Goal: Information Seeking & Learning: Learn about a topic

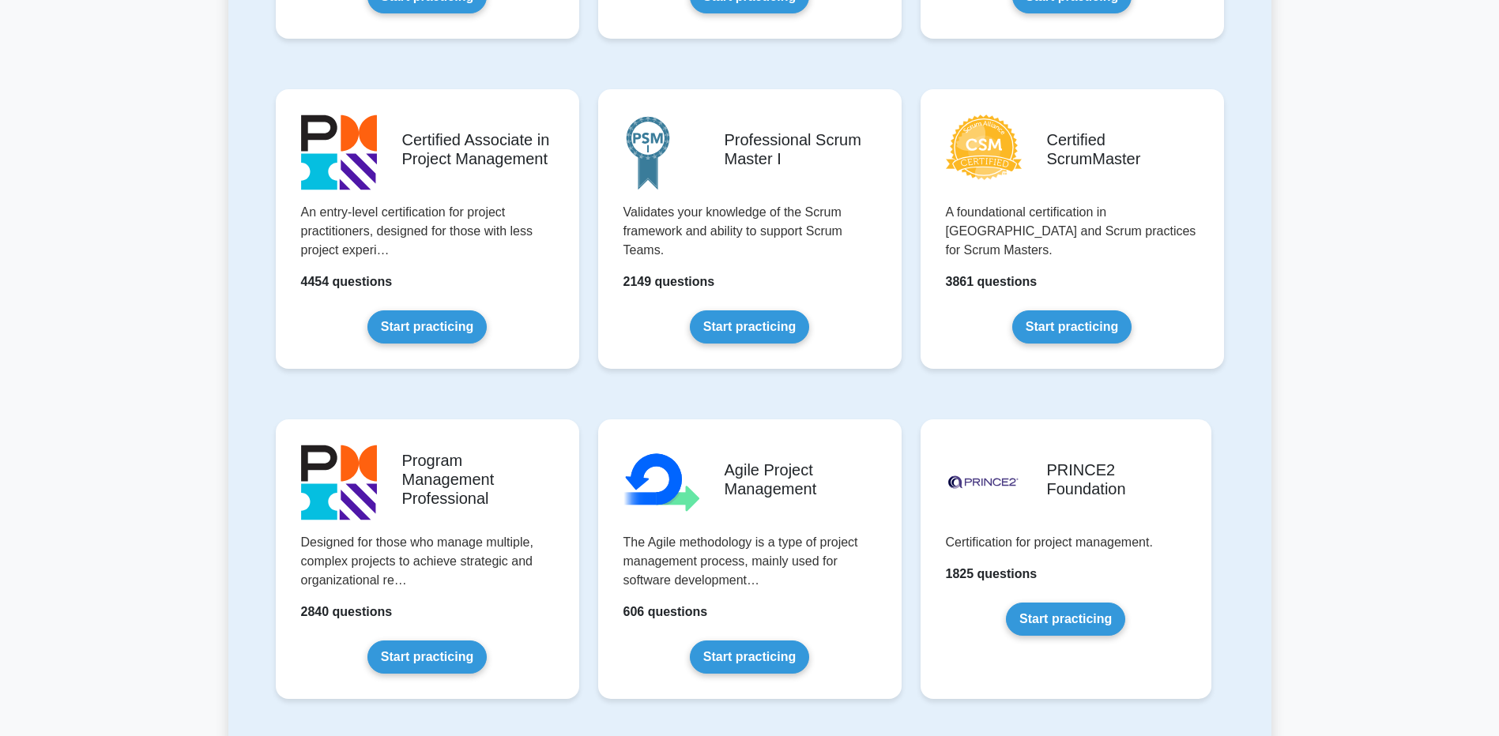
scroll to position [632, 0]
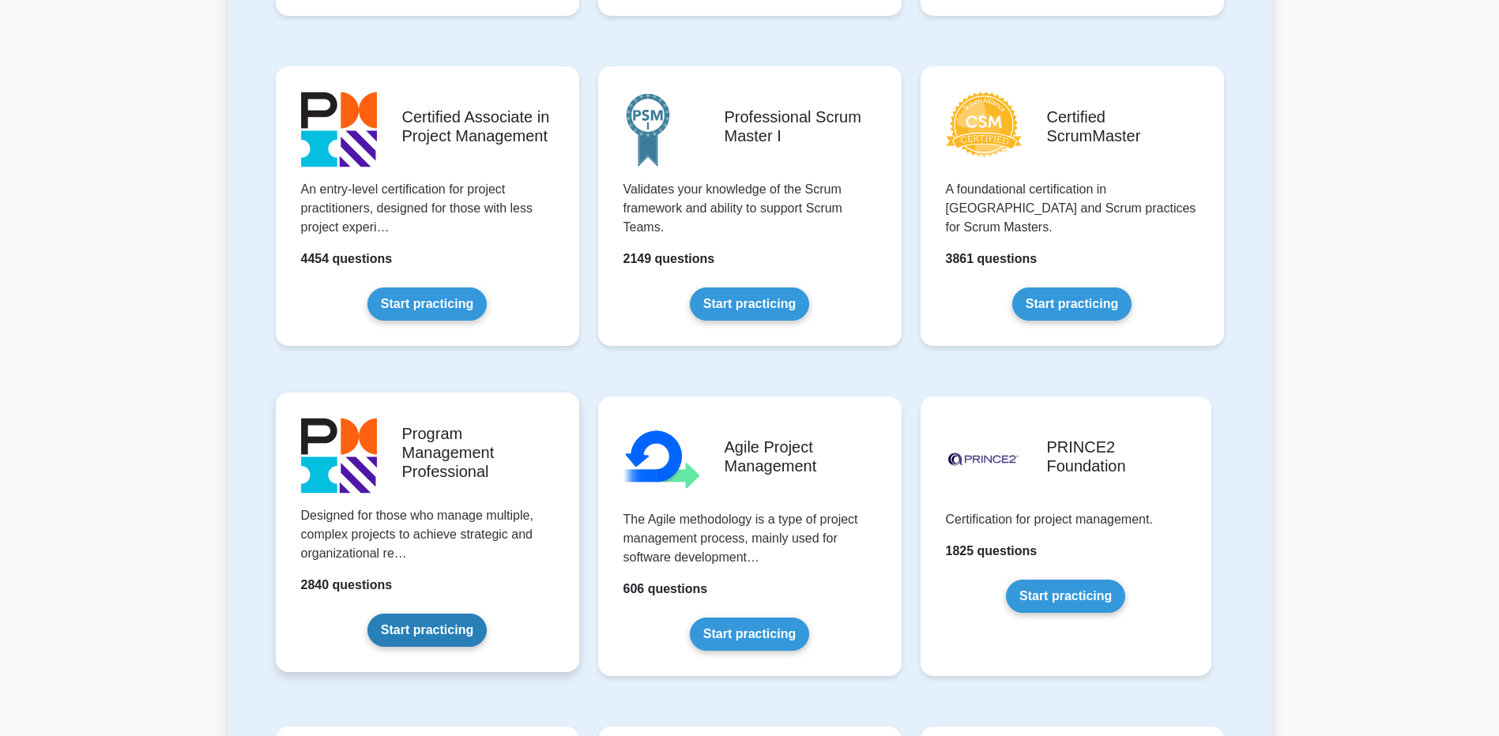
click at [444, 614] on link "Start practicing" at bounding box center [426, 630] width 119 height 33
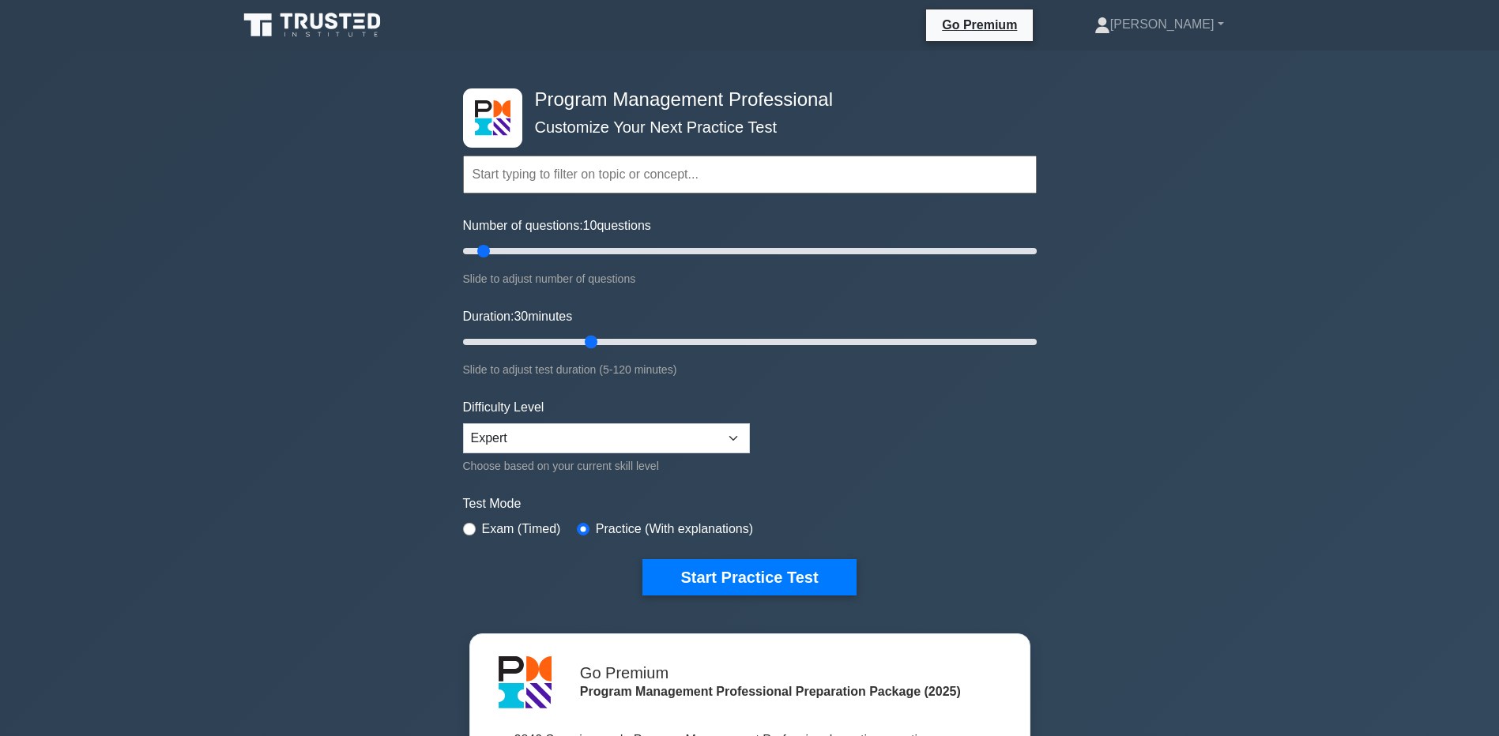
drag, startPoint x: 496, startPoint y: 351, endPoint x: 583, endPoint y: 362, distance: 87.6
type input "30"
click at [583, 352] on input "Duration: 30 minutes" at bounding box center [750, 342] width 574 height 19
click at [728, 574] on button "Start Practice Test" at bounding box center [748, 577] width 213 height 36
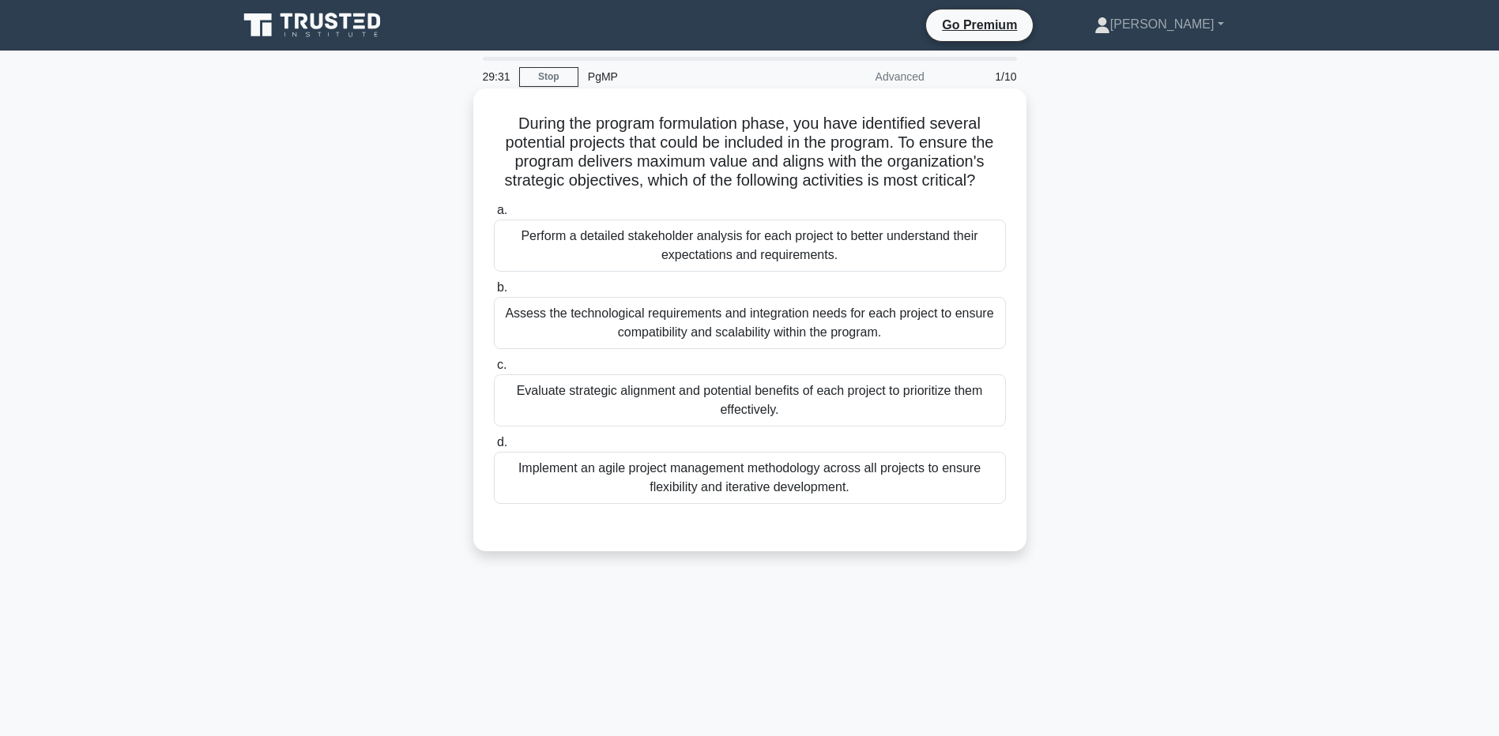
click at [778, 410] on div "Evaluate strategic alignment and potential benefits of each project to prioriti…" at bounding box center [750, 400] width 512 height 52
click at [494, 371] on input "c. Evaluate strategic alignment and potential benefits of each project to prior…" at bounding box center [494, 365] width 0 height 10
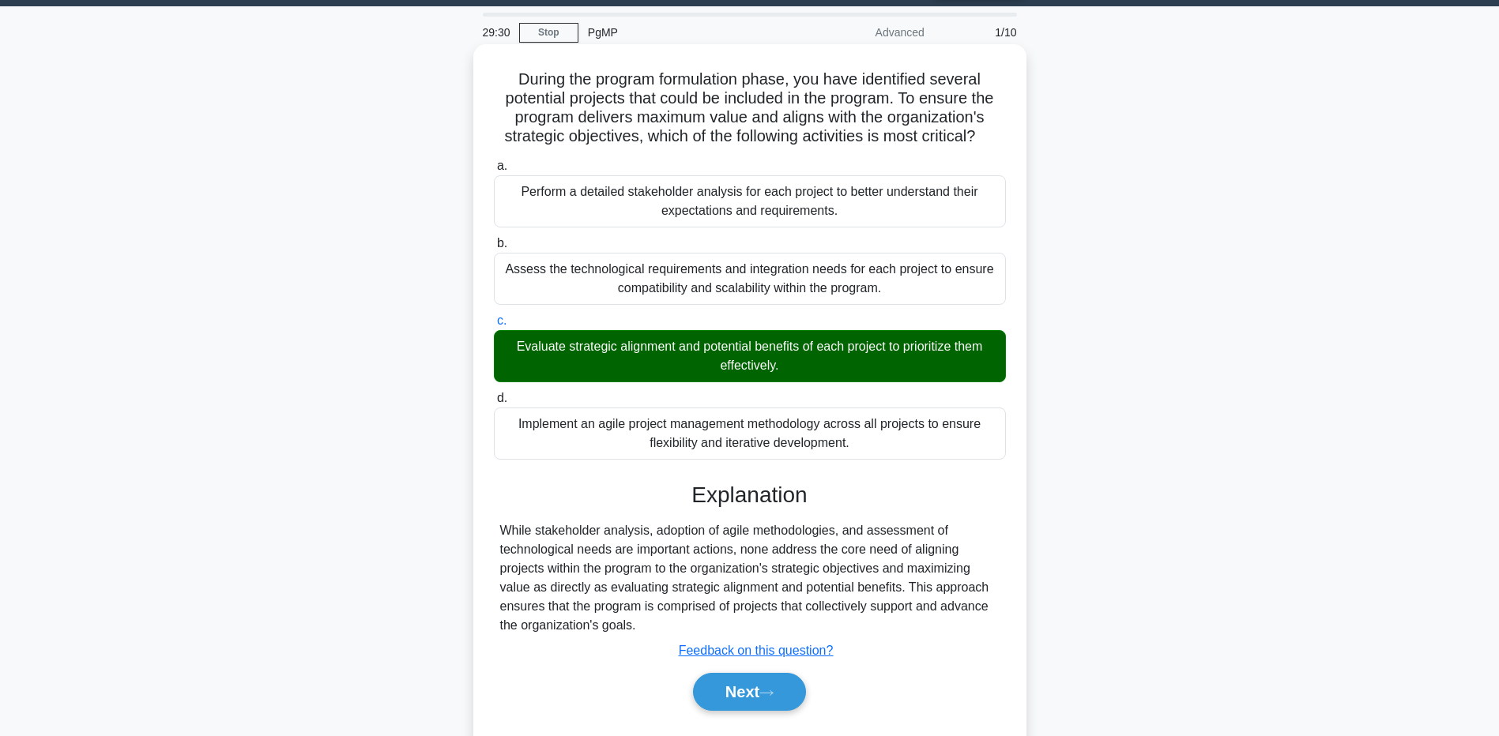
scroll to position [117, 0]
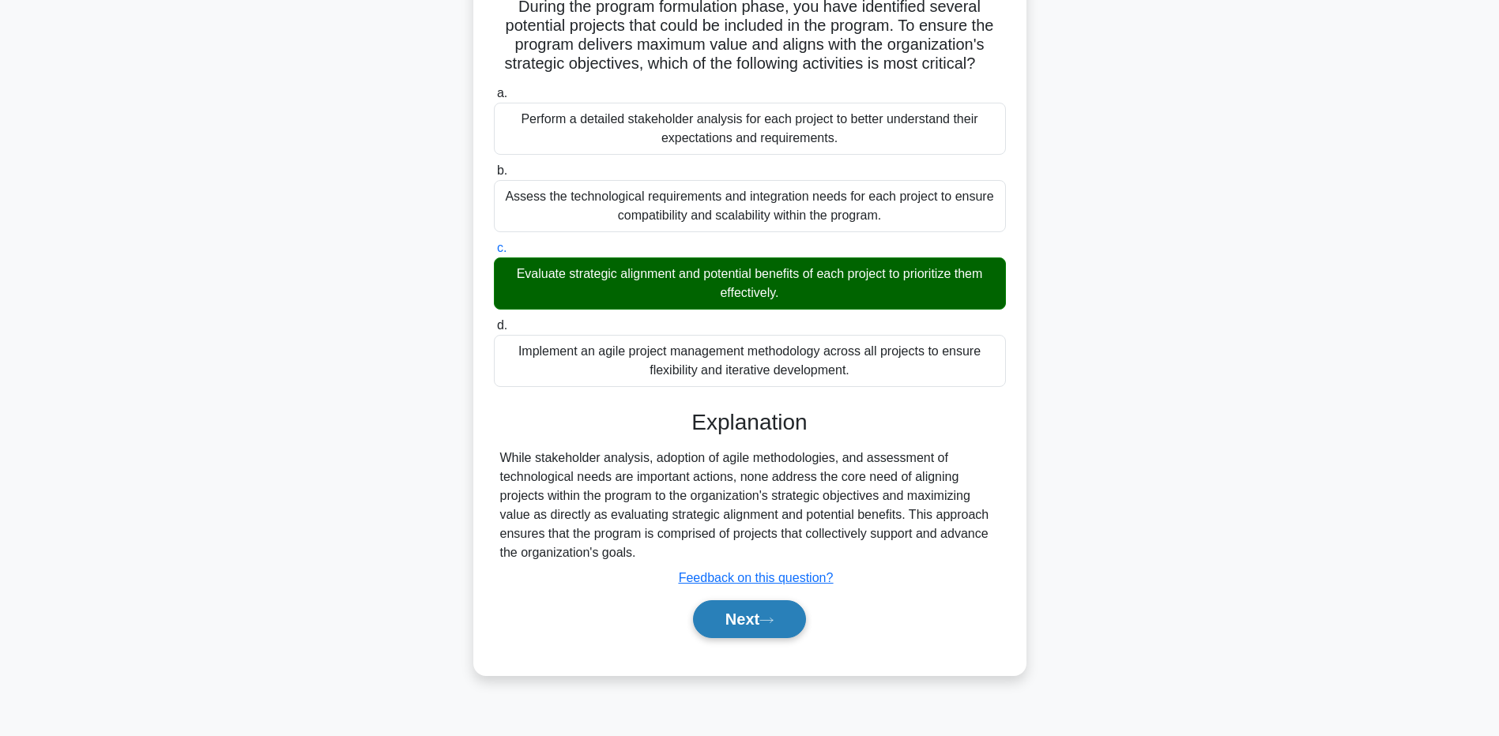
click at [784, 617] on button "Next" at bounding box center [749, 619] width 113 height 38
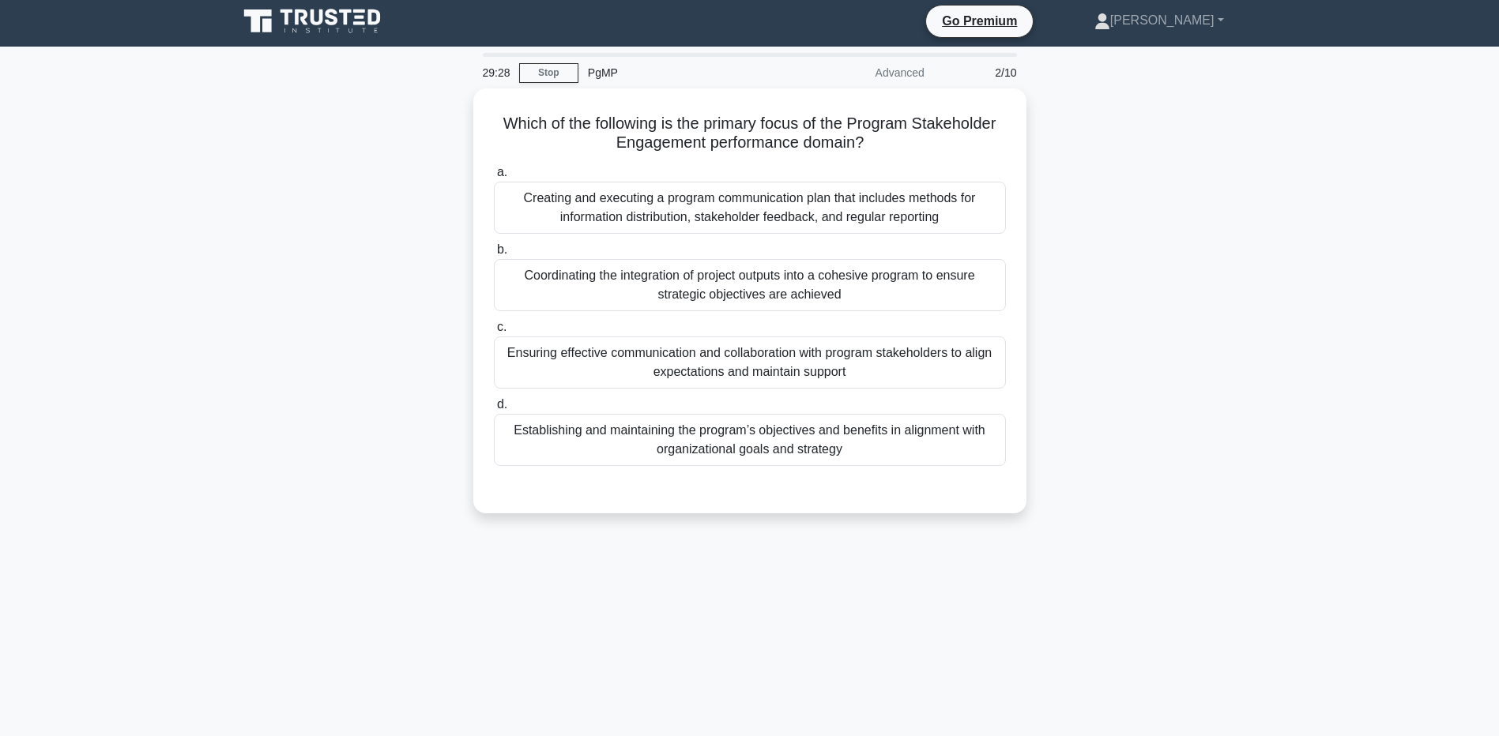
scroll to position [0, 0]
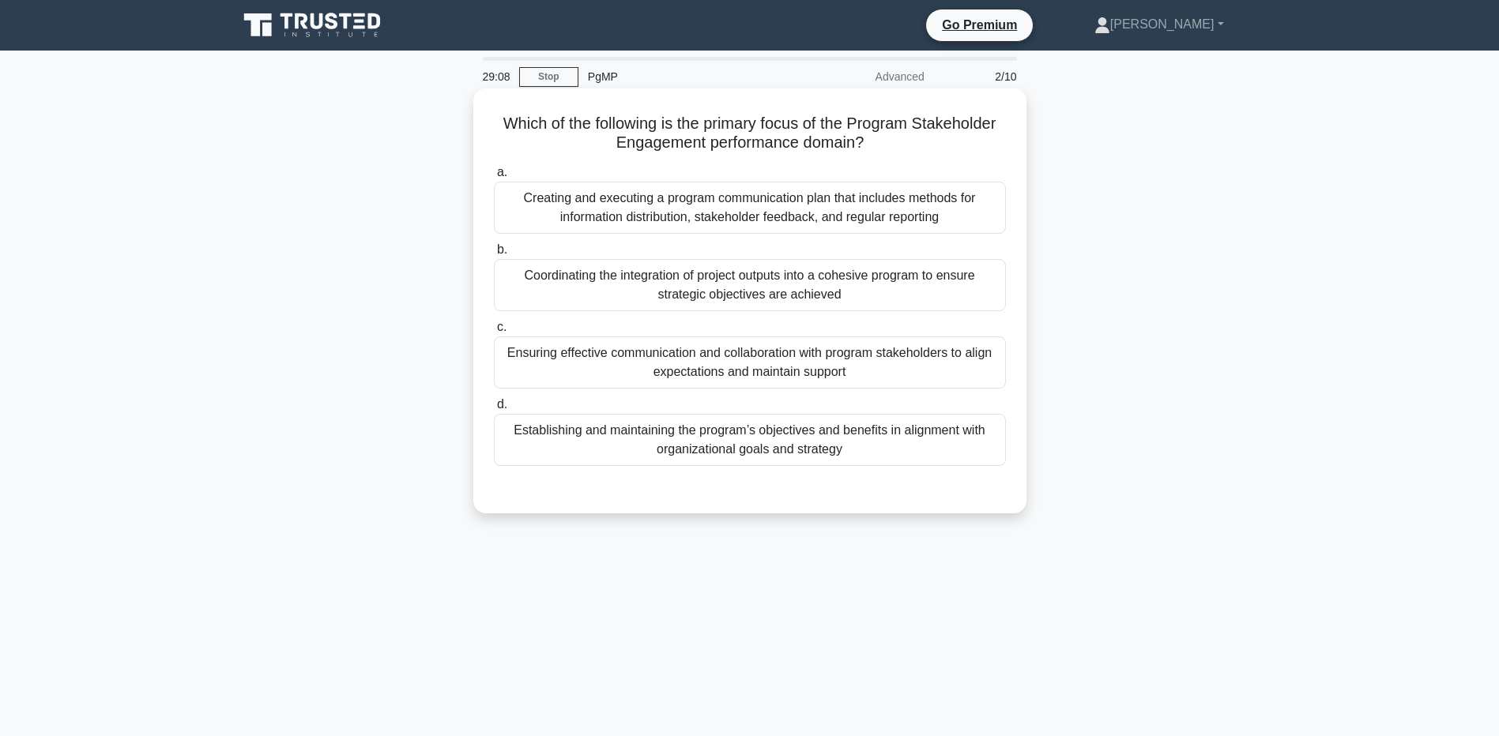
click at [784, 359] on div "Ensuring effective communication and collaboration with program stakeholders to…" at bounding box center [750, 363] width 512 height 52
click at [494, 333] on input "c. Ensuring effective communication and collaboration with program stakeholders…" at bounding box center [494, 327] width 0 height 10
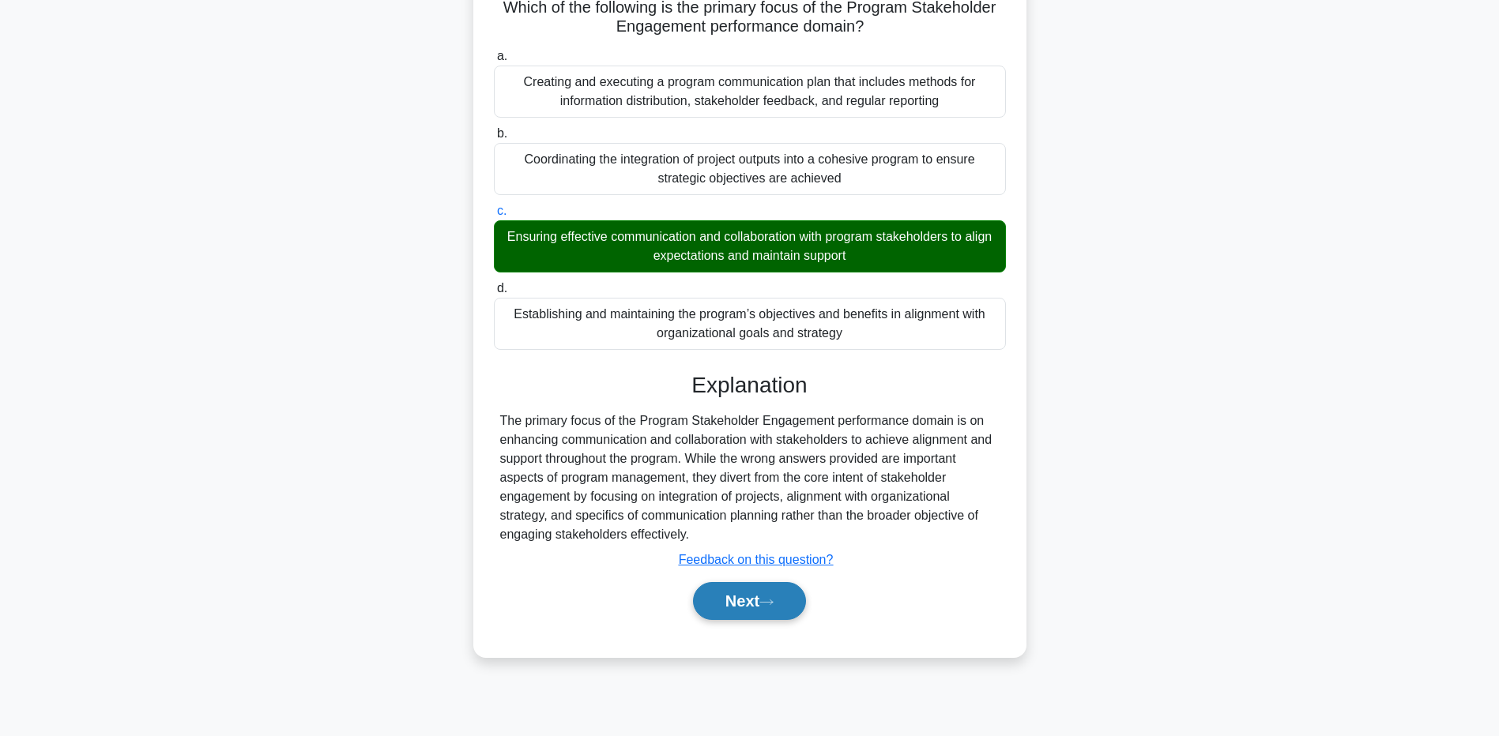
scroll to position [117, 0]
click at [743, 595] on button "Next" at bounding box center [749, 600] width 113 height 38
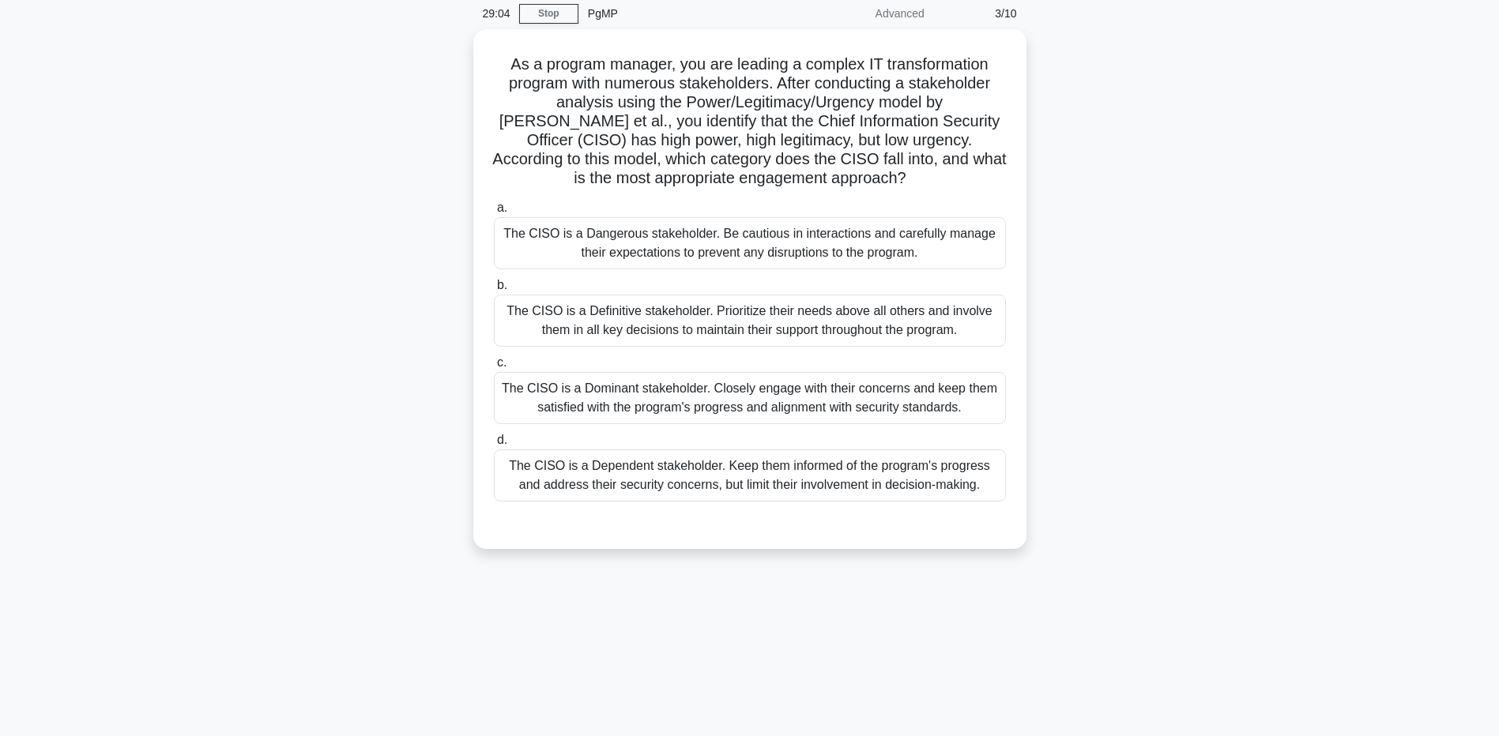
scroll to position [0, 0]
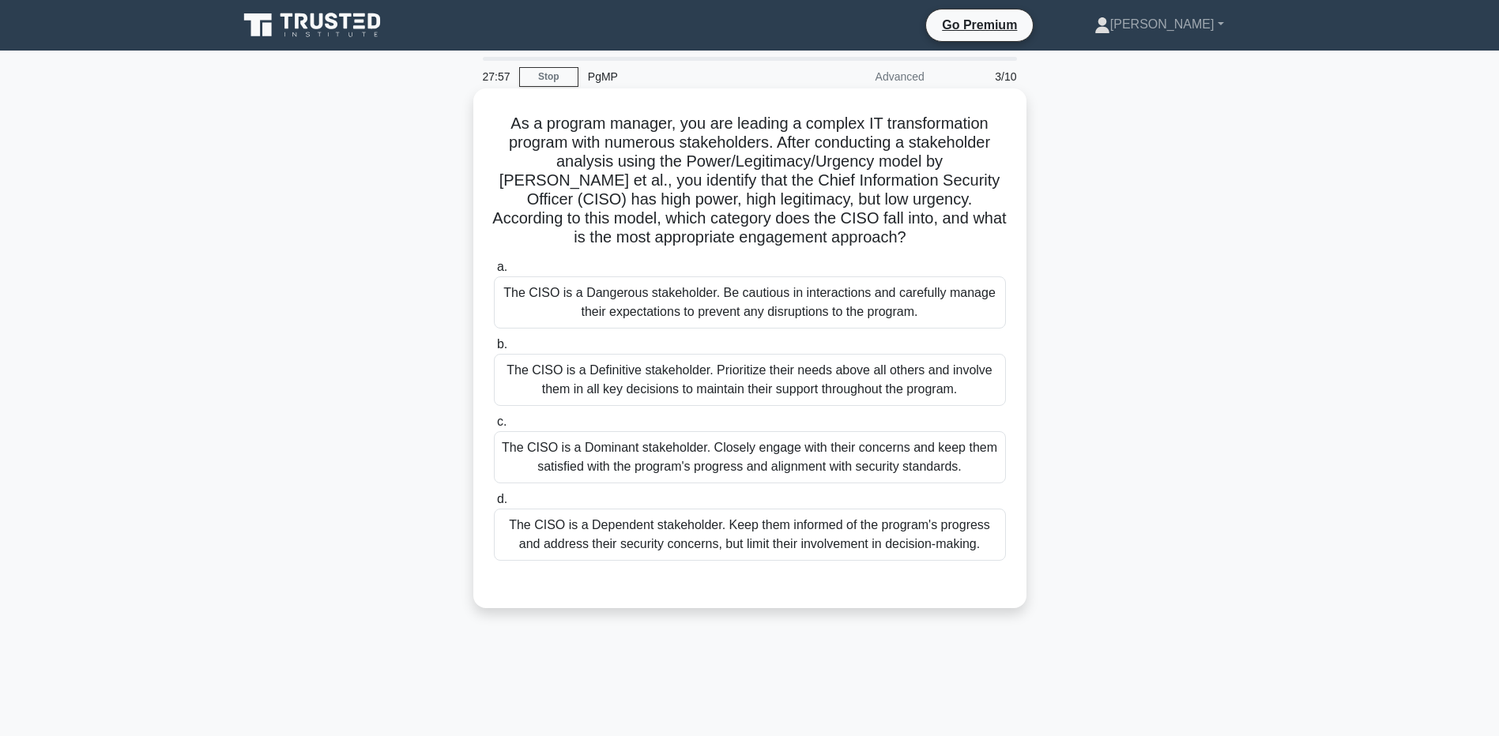
click at [742, 389] on div "The CISO is a Definitive stakeholder. Prioritize their needs above all others a…" at bounding box center [750, 380] width 512 height 52
click at [494, 350] on input "b. The CISO is a Definitive stakeholder. Prioritize their needs above all other…" at bounding box center [494, 345] width 0 height 10
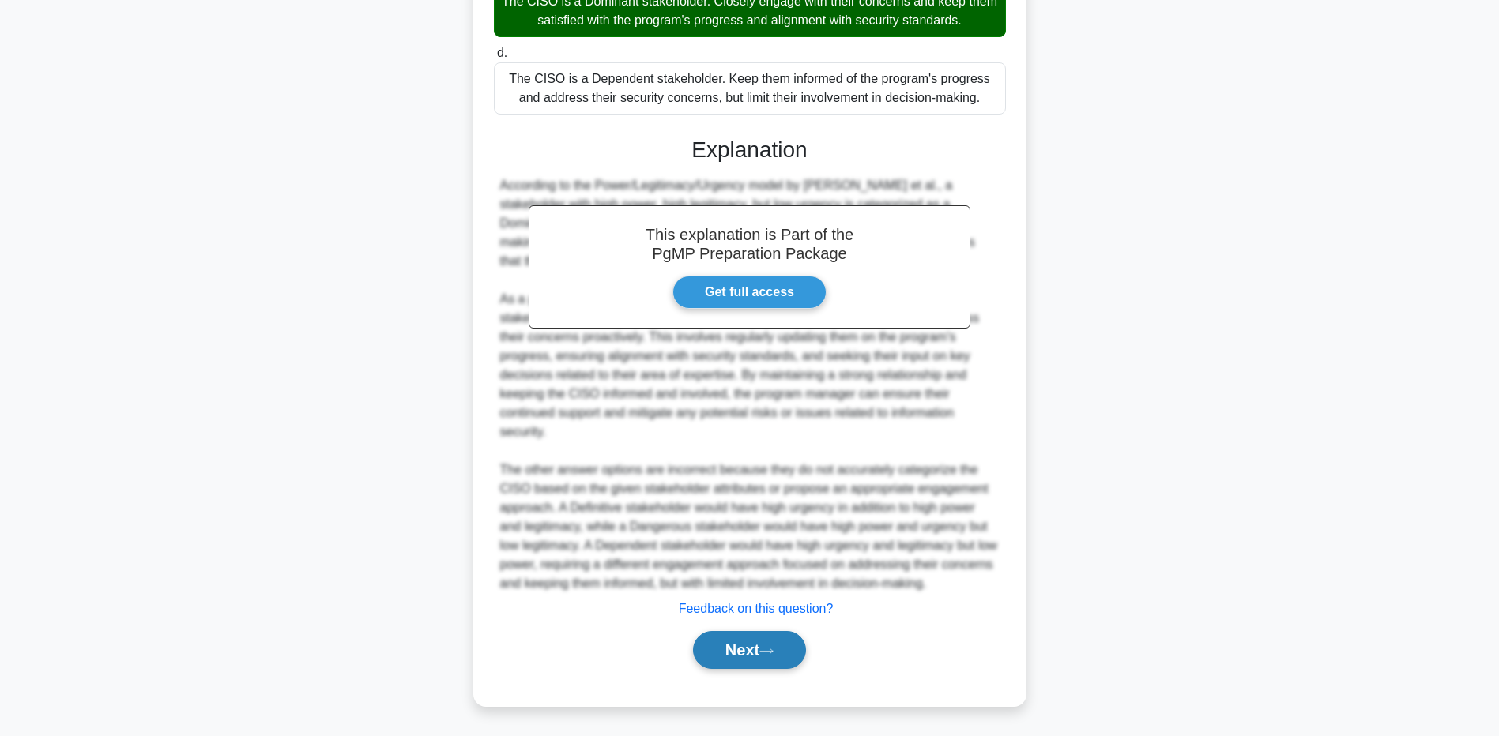
click at [742, 643] on button "Next" at bounding box center [749, 650] width 113 height 38
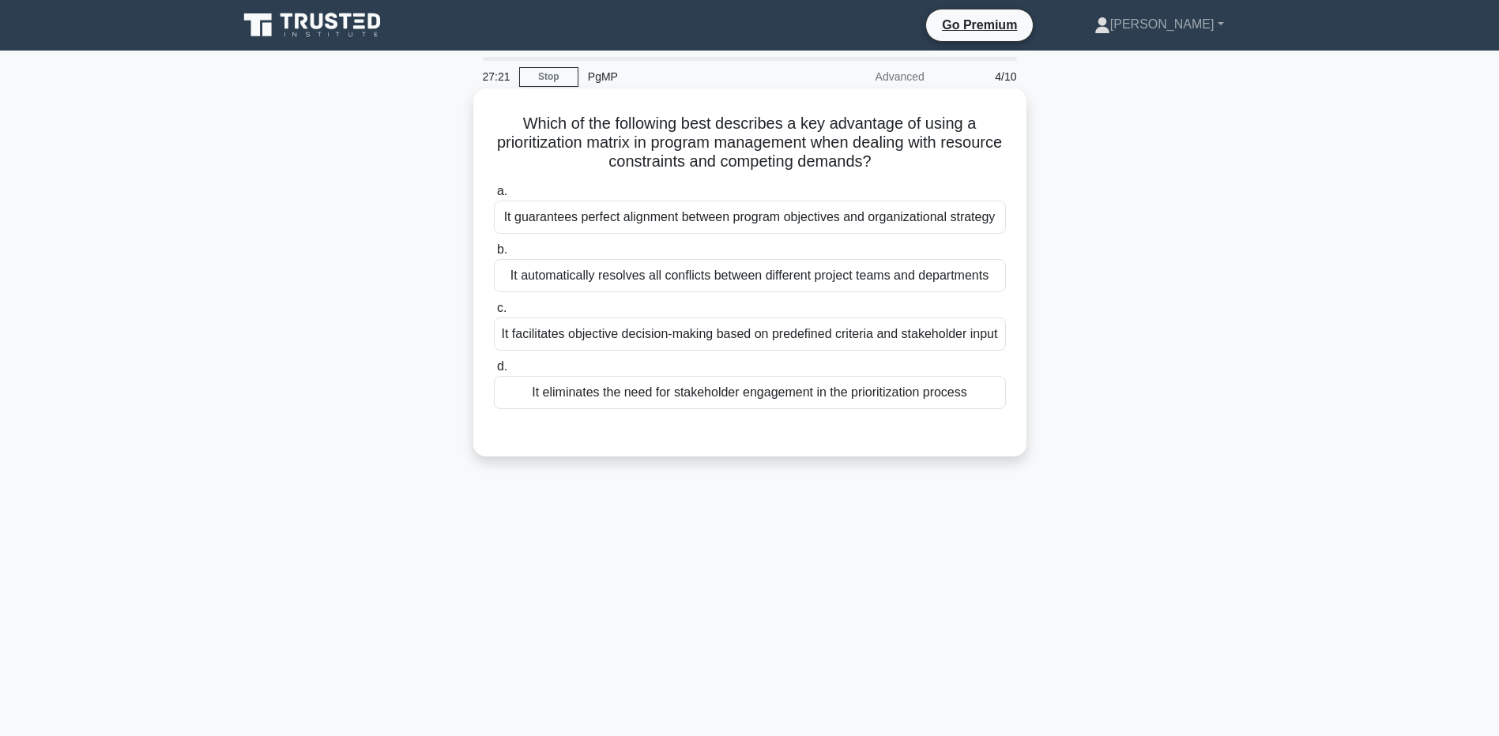
click at [592, 337] on div "It facilitates objective decision-making based on predefined criteria and stake…" at bounding box center [750, 334] width 512 height 33
click at [494, 314] on input "c. It facilitates objective decision-making based on predefined criteria and st…" at bounding box center [494, 308] width 0 height 10
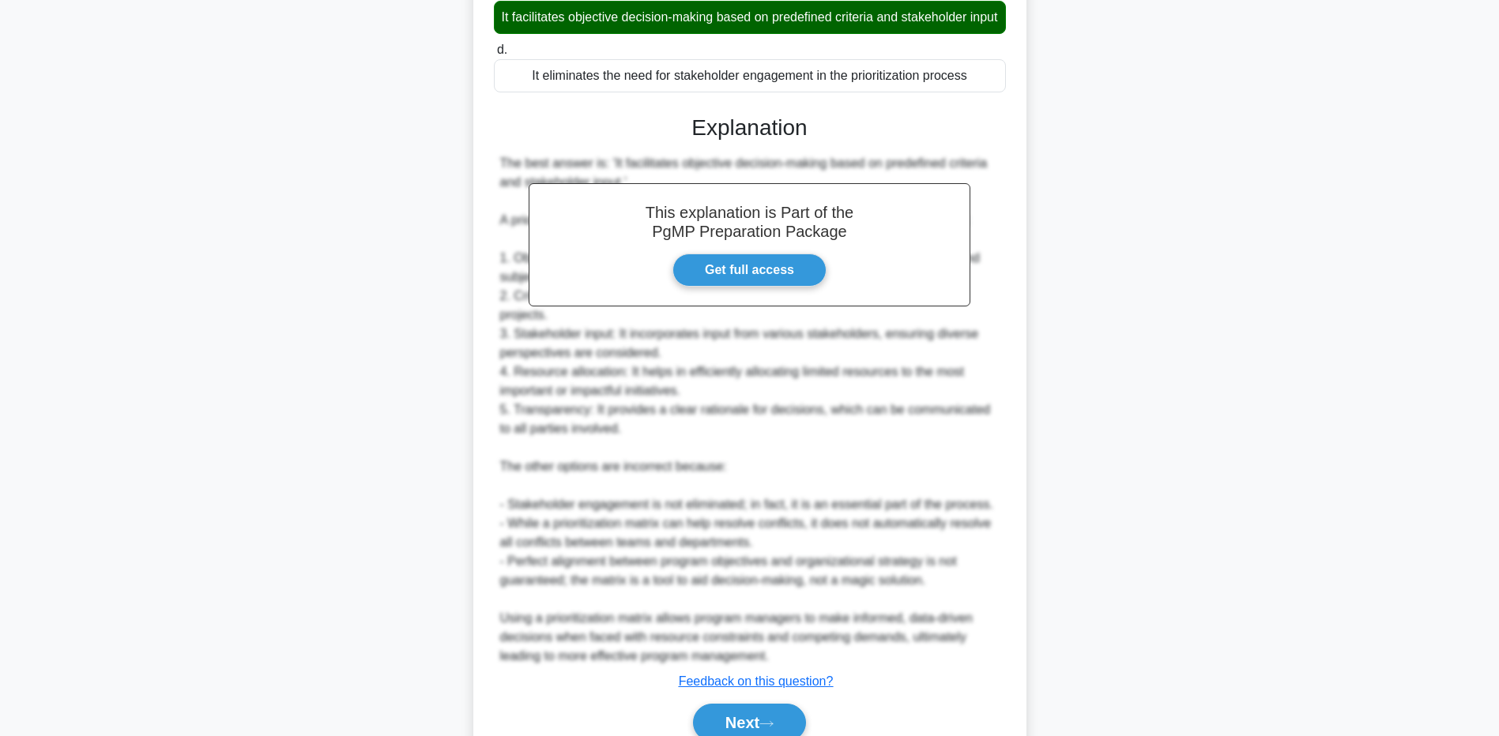
scroll to position [409, 0]
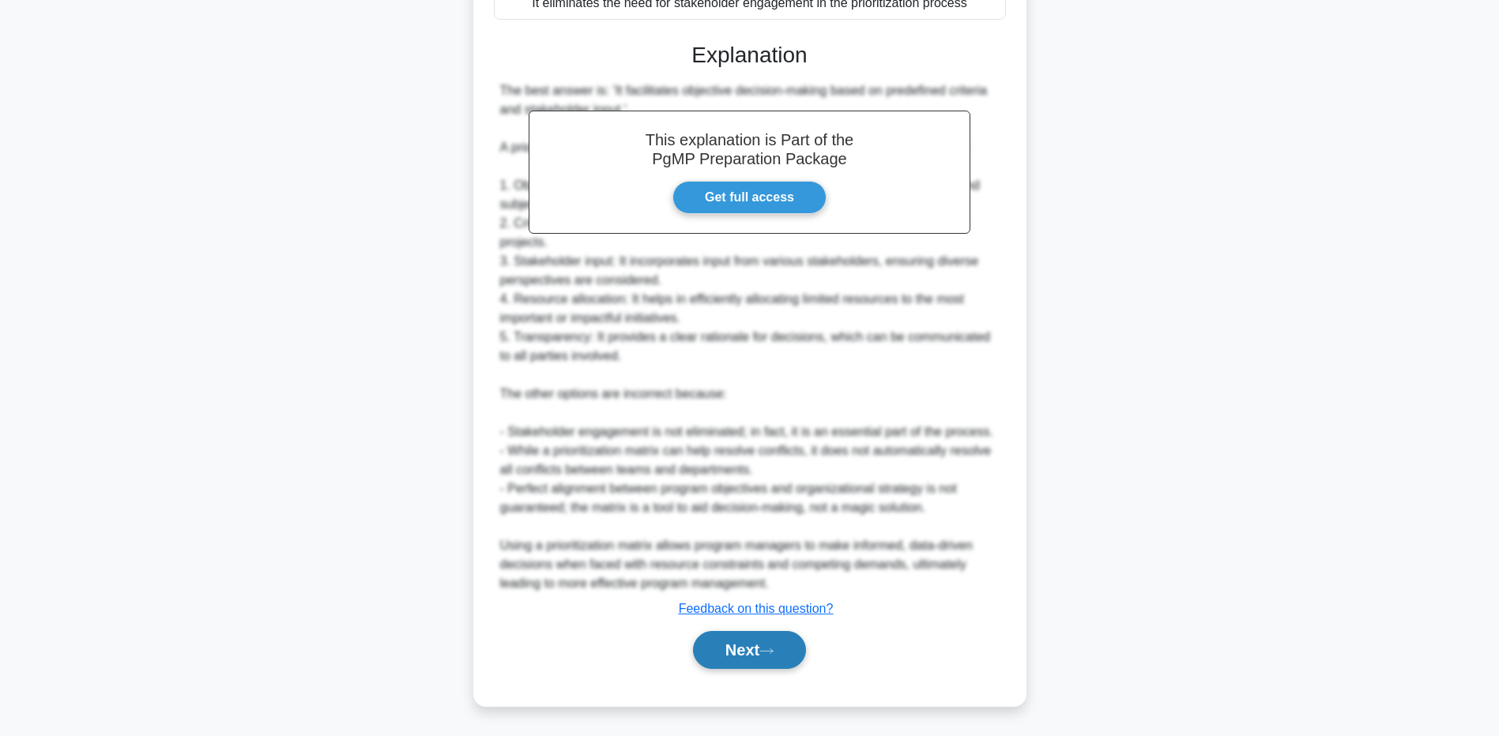
click at [762, 650] on button "Next" at bounding box center [749, 650] width 113 height 38
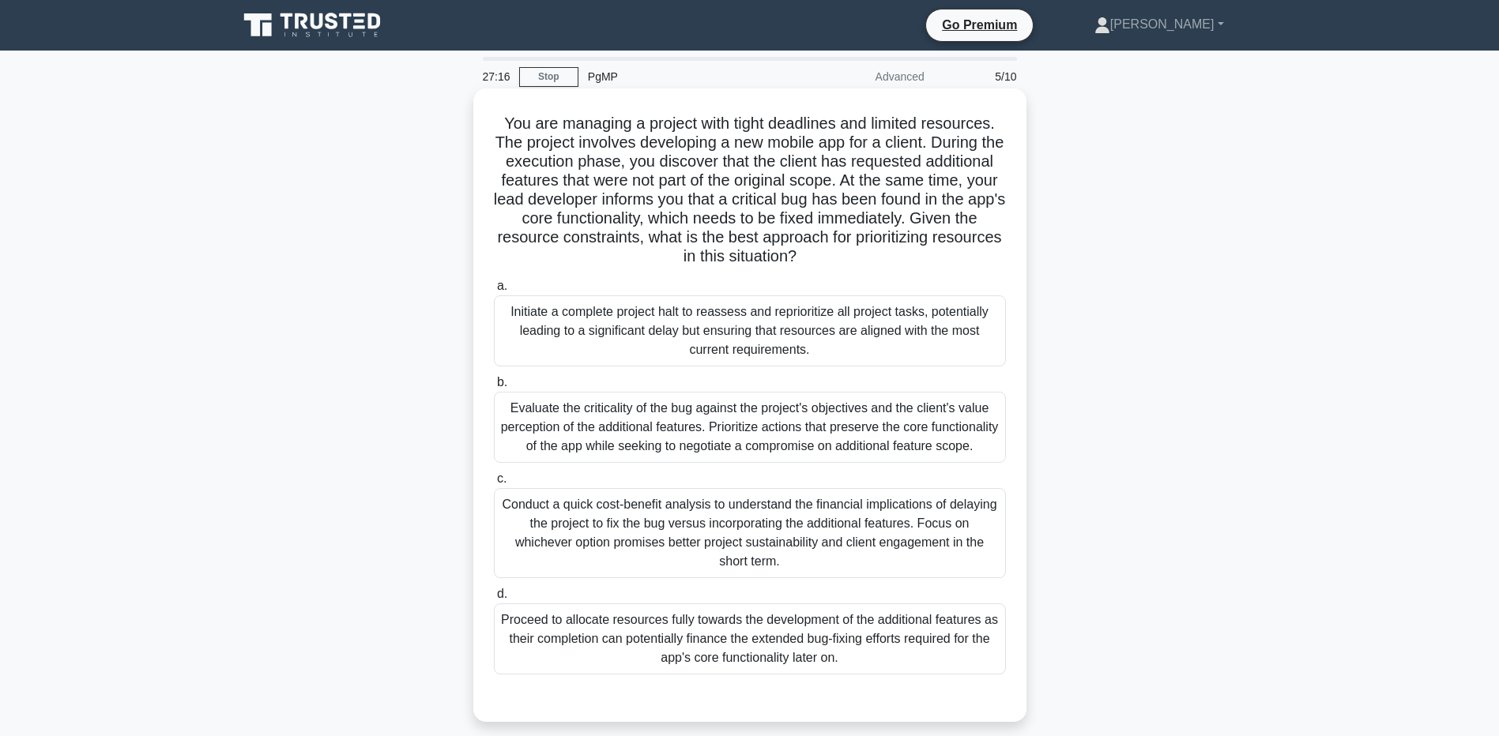
scroll to position [79, 0]
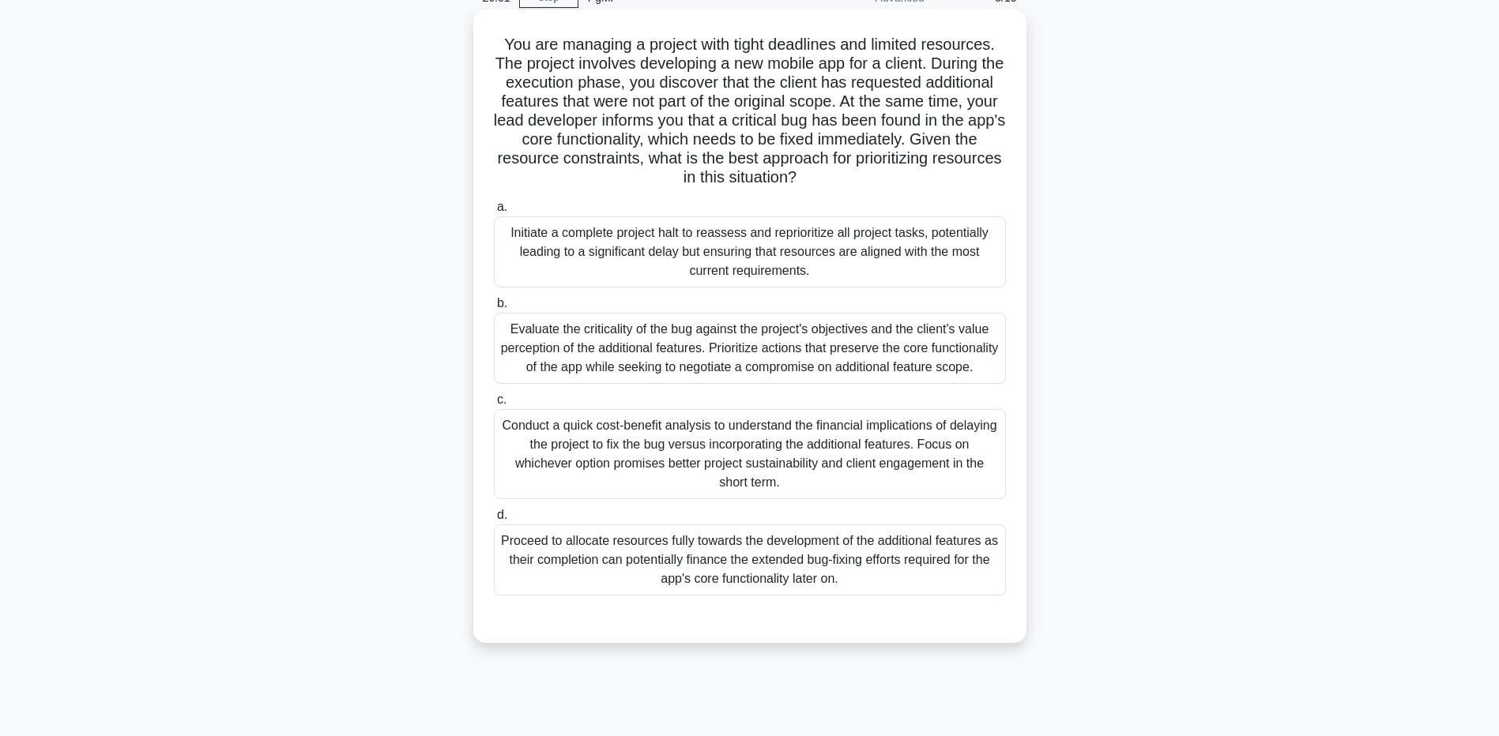
click at [686, 351] on div "Evaluate the criticality of the bug against the project's objectives and the cl…" at bounding box center [750, 348] width 512 height 71
click at [494, 309] on input "b. Evaluate the criticality of the bug against the project's objectives and the…" at bounding box center [494, 304] width 0 height 10
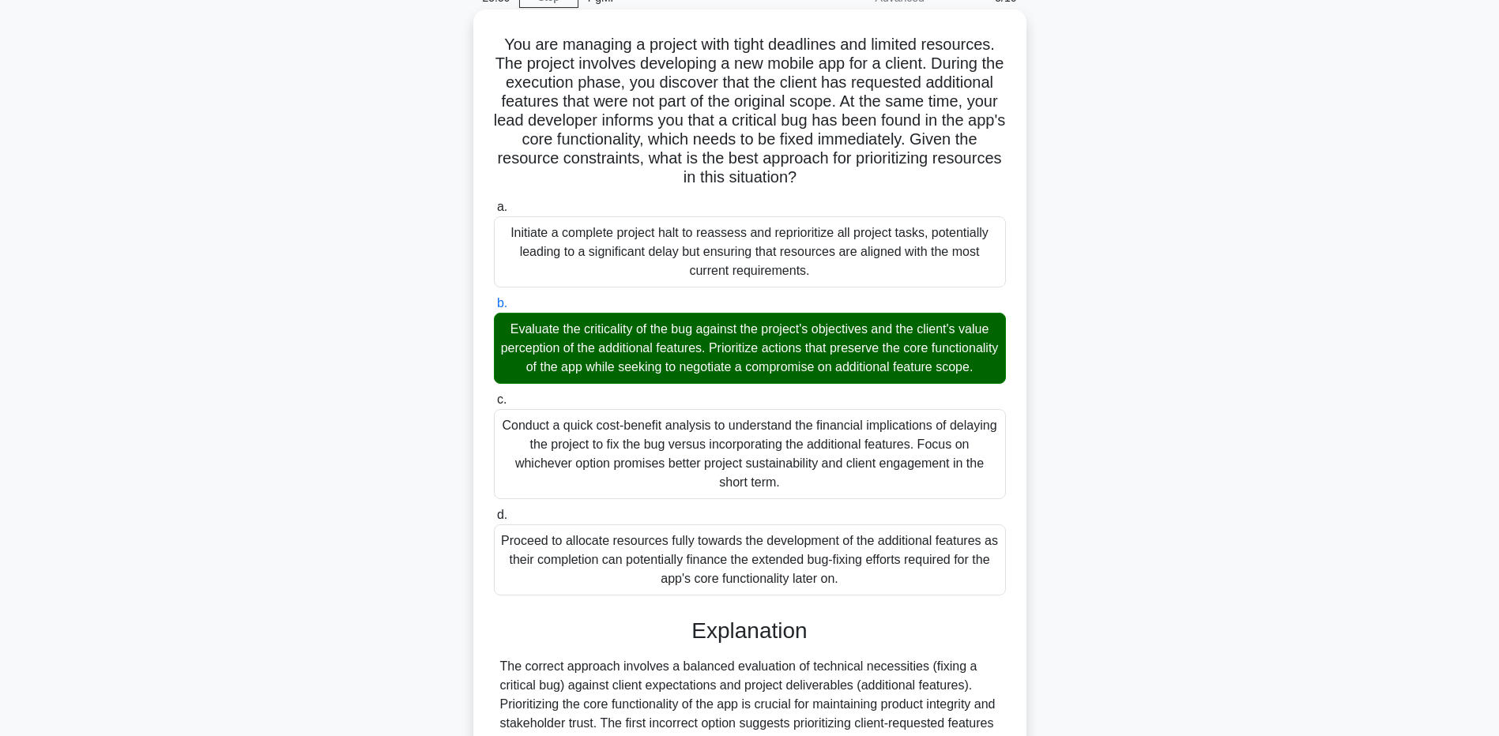
scroll to position [314, 0]
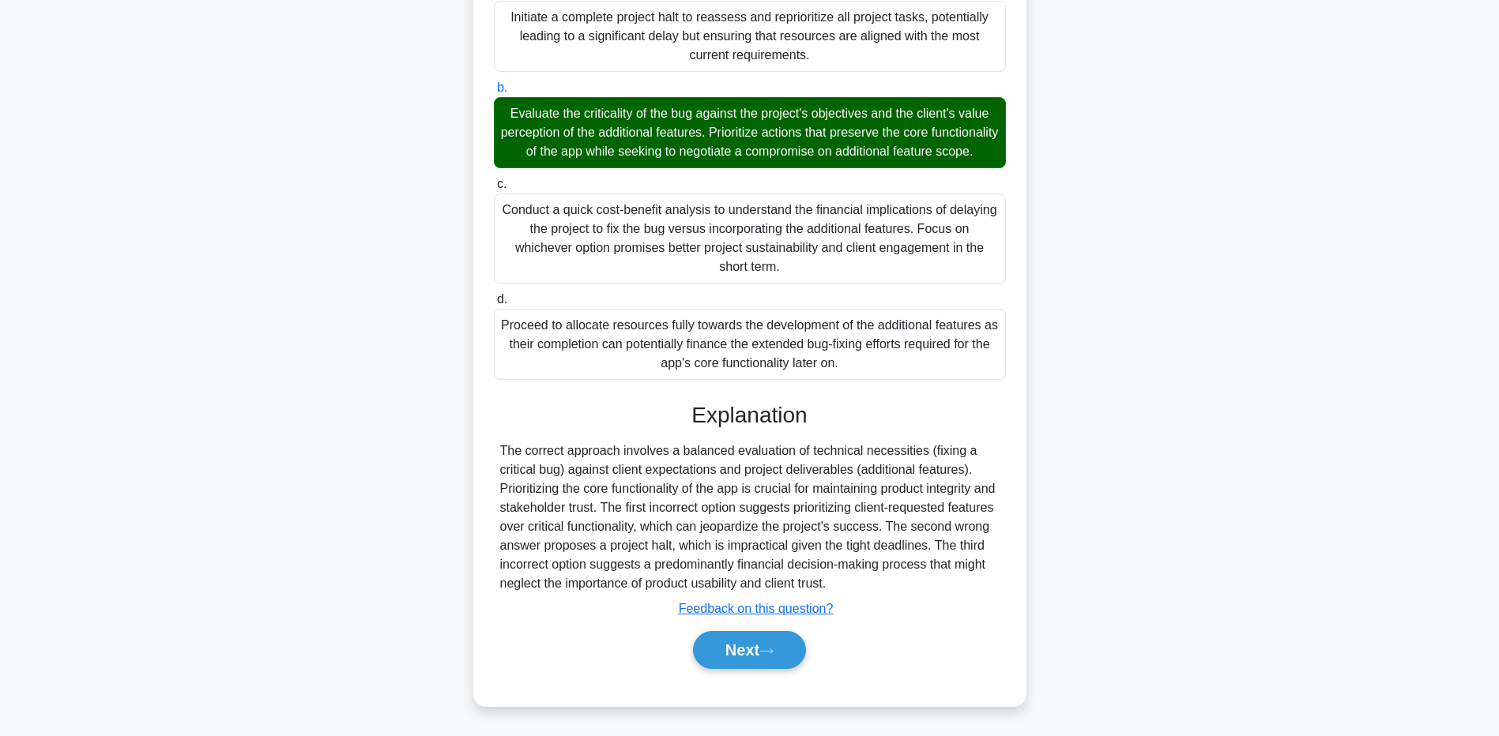
click at [771, 672] on div "Next" at bounding box center [750, 650] width 512 height 51
click at [763, 655] on button "Next" at bounding box center [749, 650] width 113 height 38
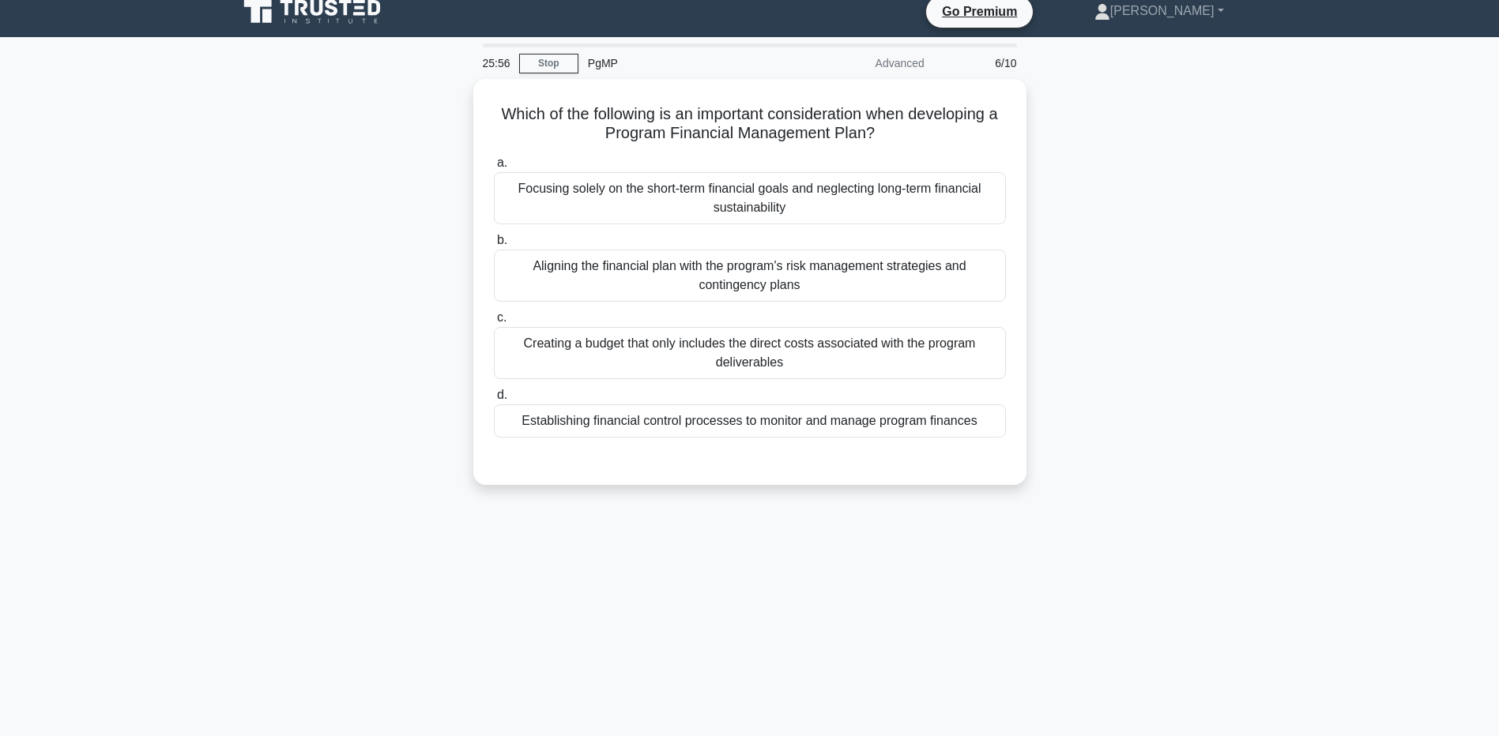
scroll to position [0, 0]
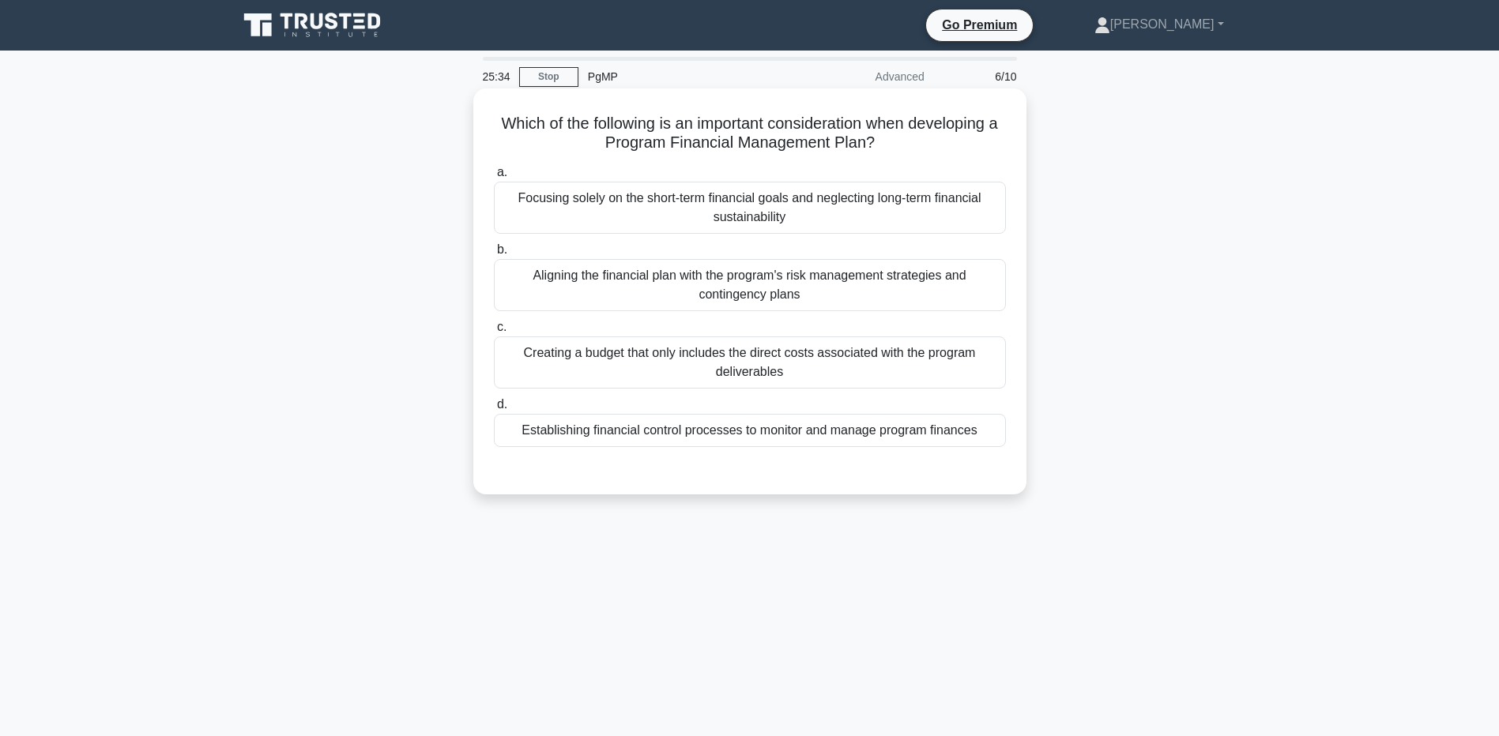
click at [696, 438] on div "Establishing financial control processes to monitor and manage program finances" at bounding box center [750, 430] width 512 height 33
click at [494, 410] on input "d. Establishing financial control processes to monitor and manage program finan…" at bounding box center [494, 405] width 0 height 10
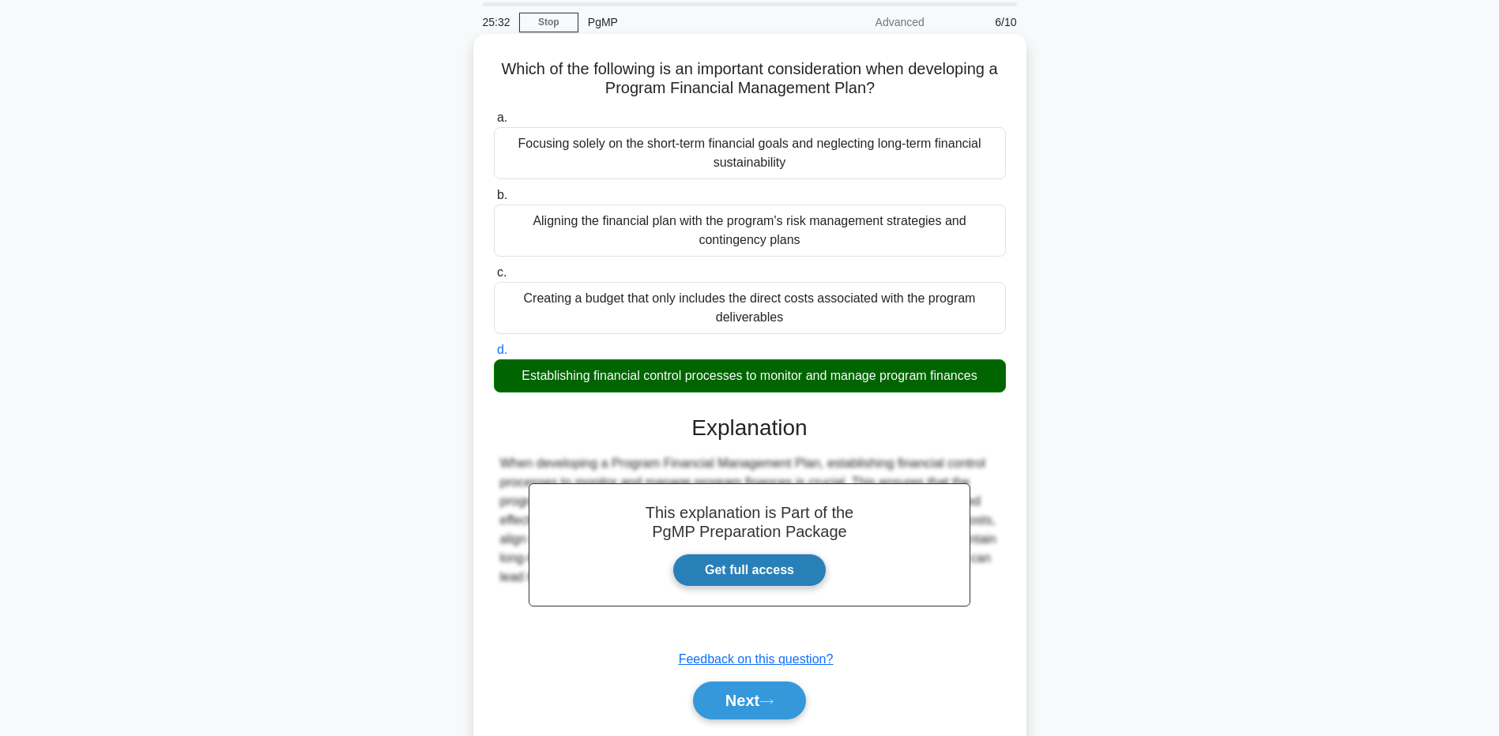
scroll to position [117, 0]
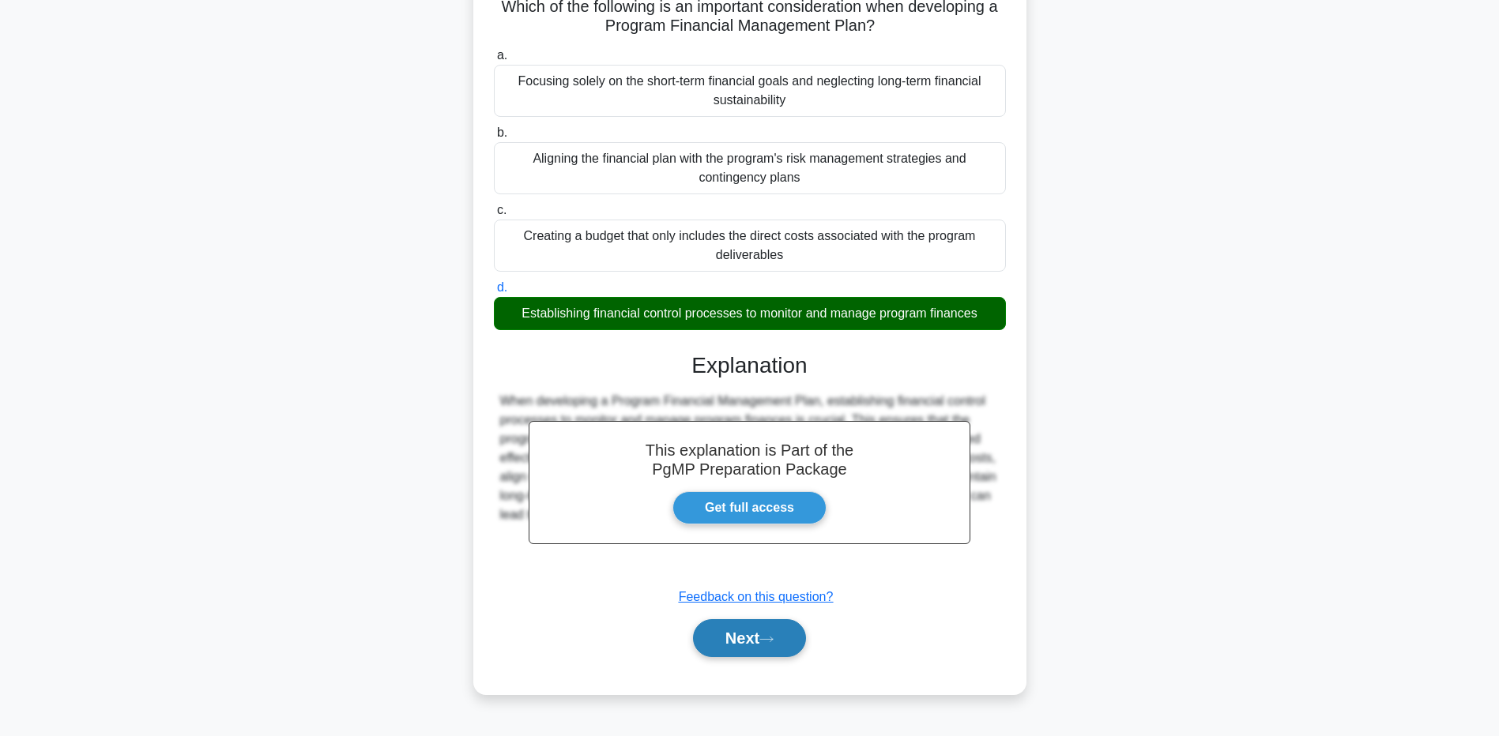
click at [777, 649] on button "Next" at bounding box center [749, 638] width 113 height 38
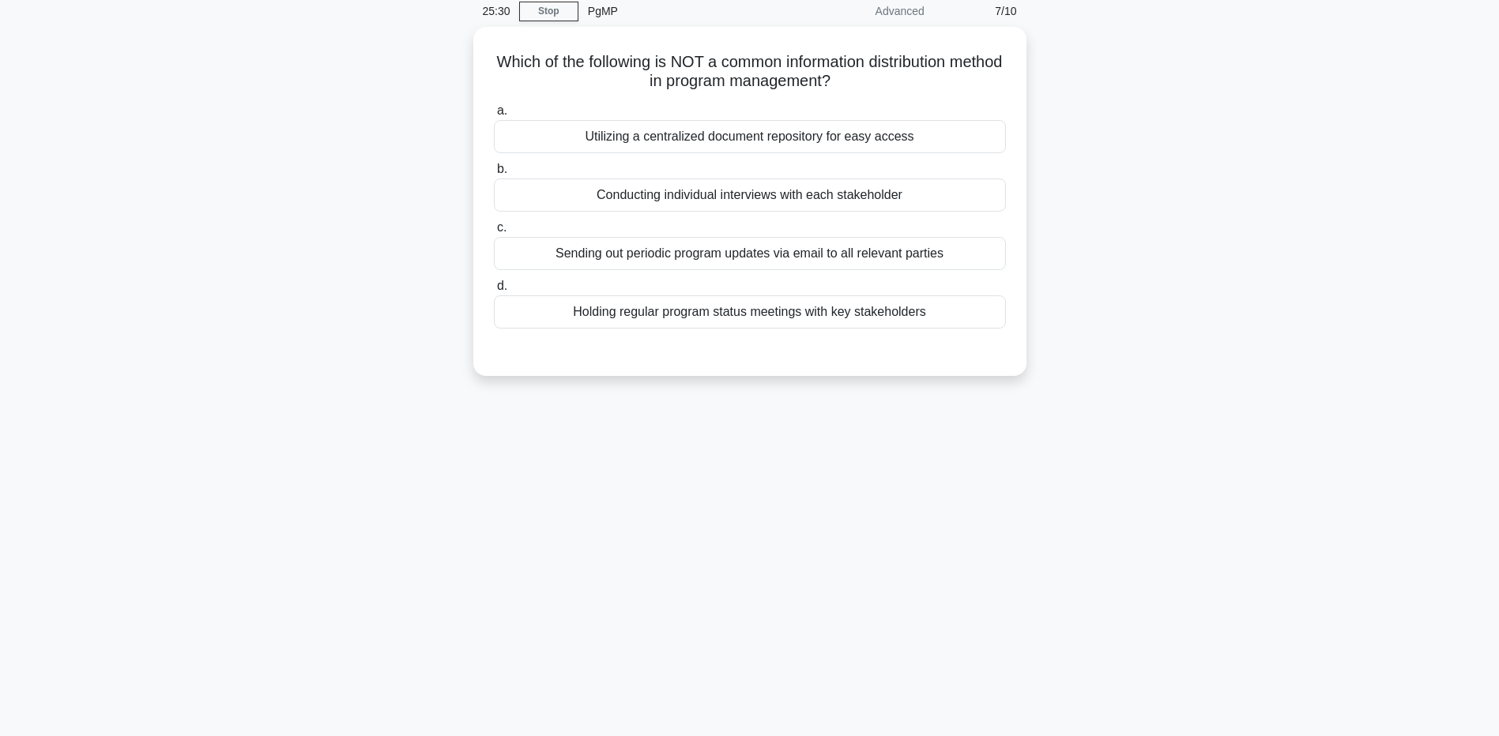
scroll to position [38, 0]
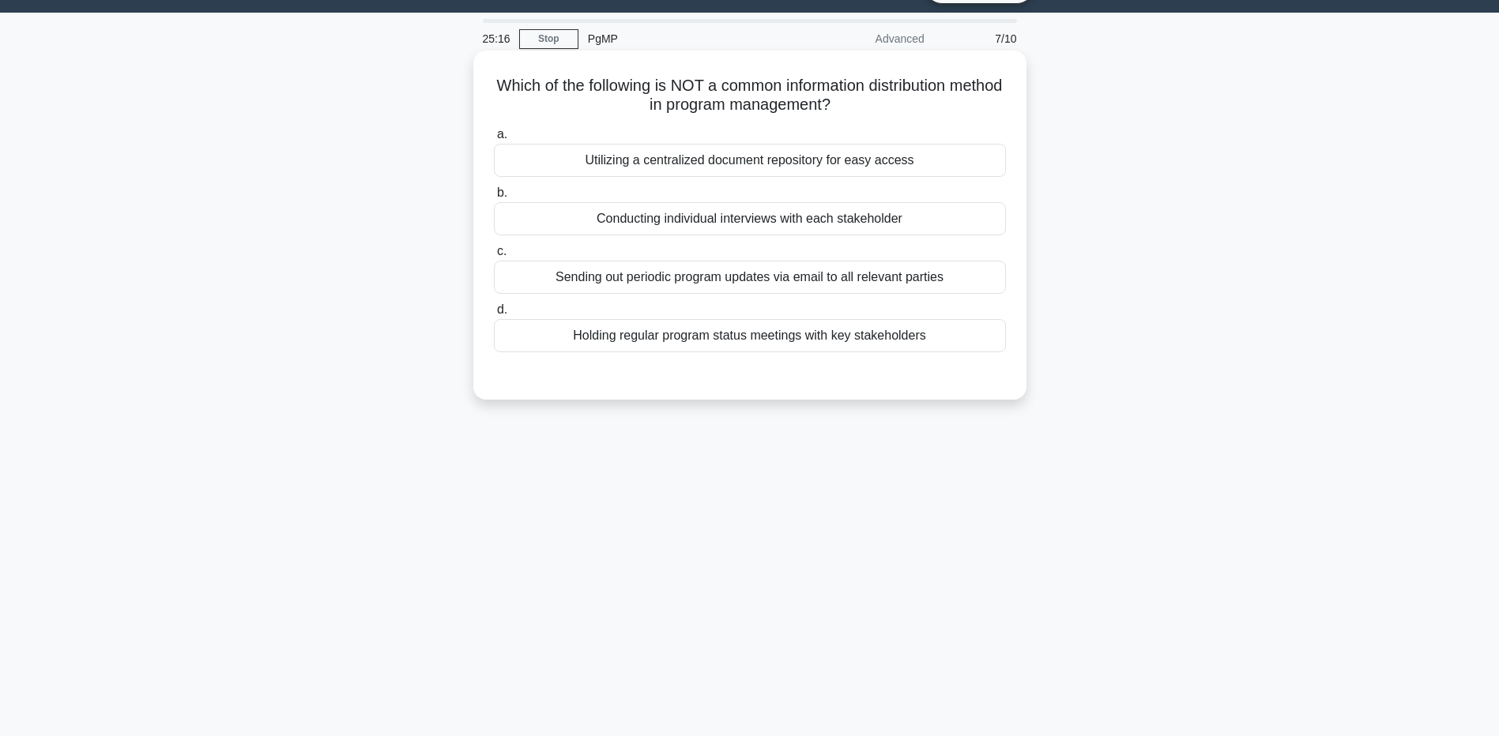
click at [709, 220] on div "Conducting individual interviews with each stakeholder" at bounding box center [750, 218] width 512 height 33
click at [494, 198] on input "b. Conducting individual interviews with each stakeholder" at bounding box center [494, 193] width 0 height 10
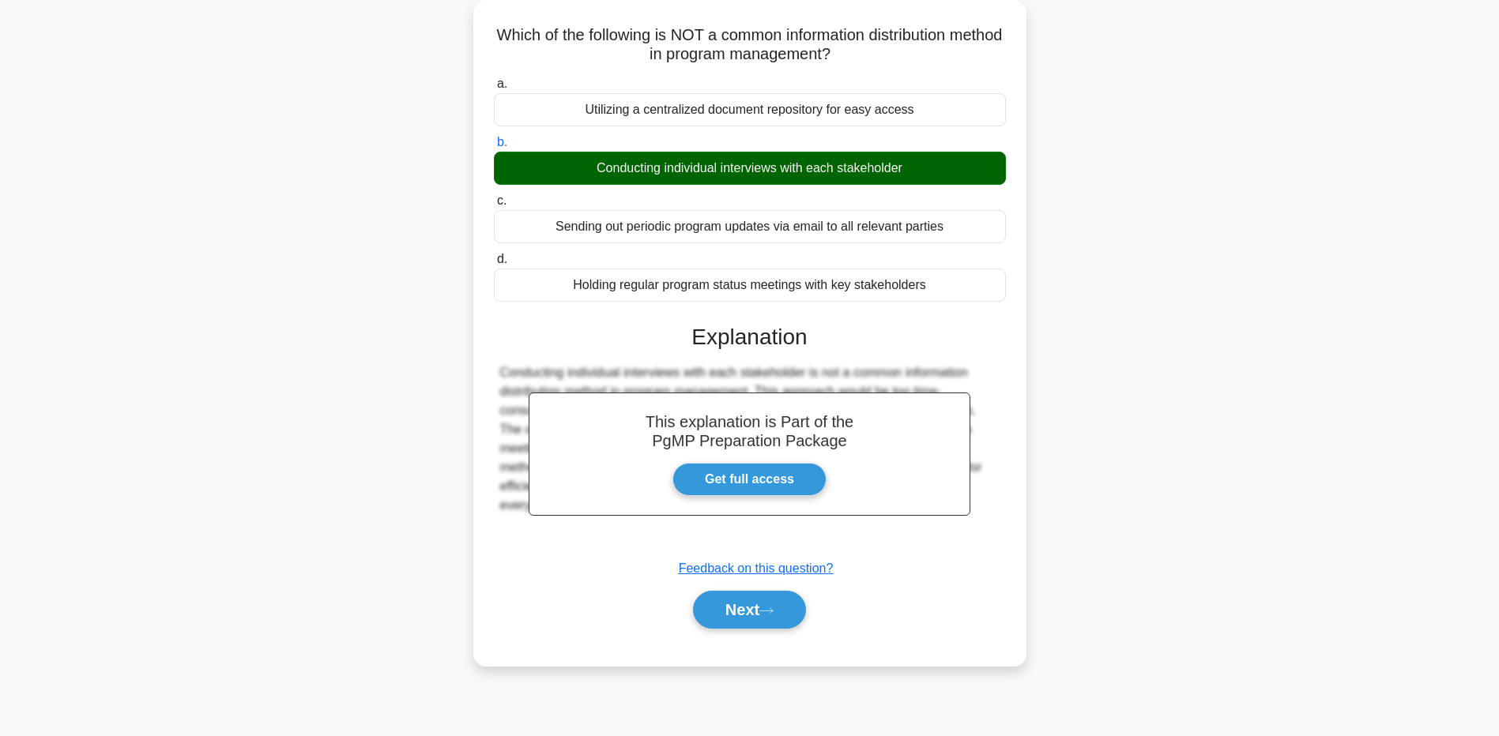
scroll to position [117, 0]
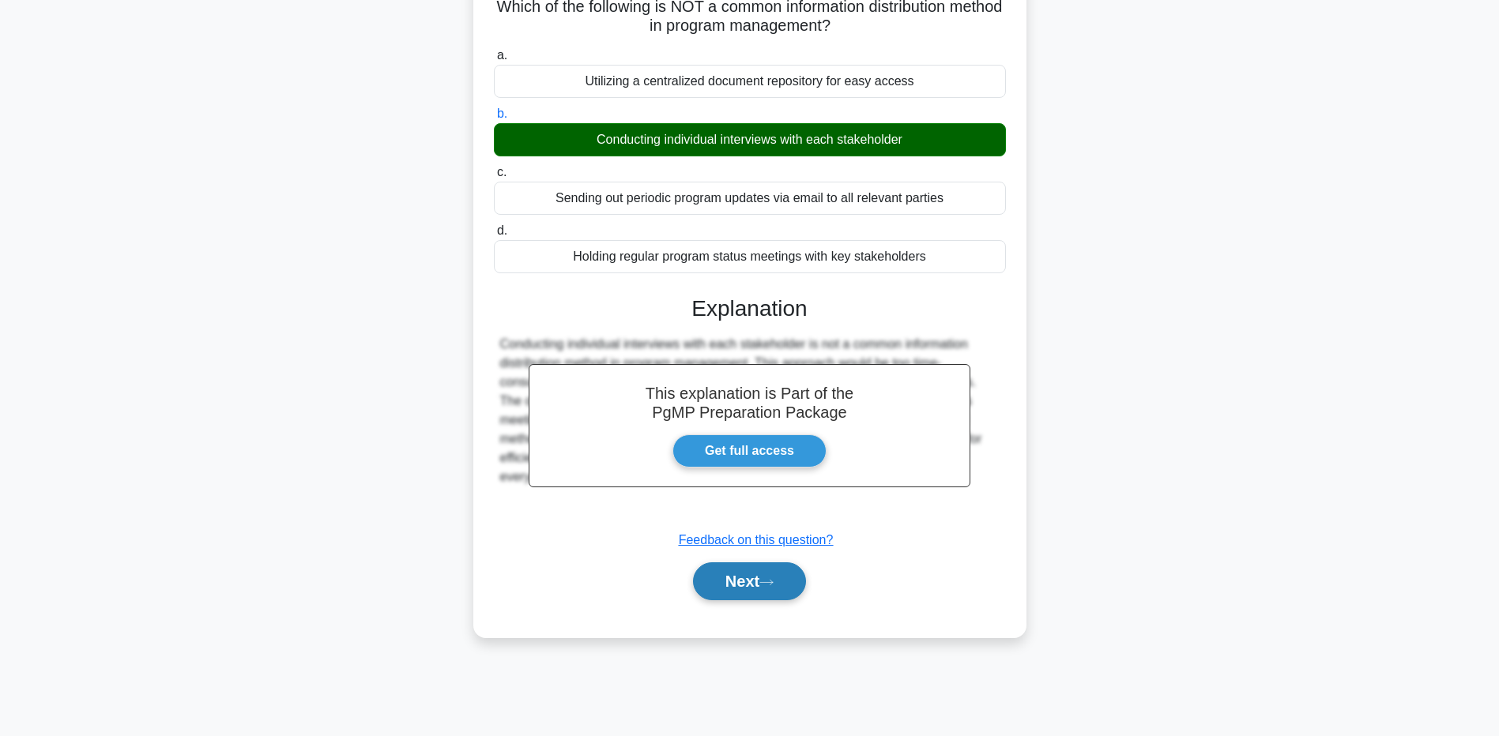
click at [792, 581] on button "Next" at bounding box center [749, 581] width 113 height 38
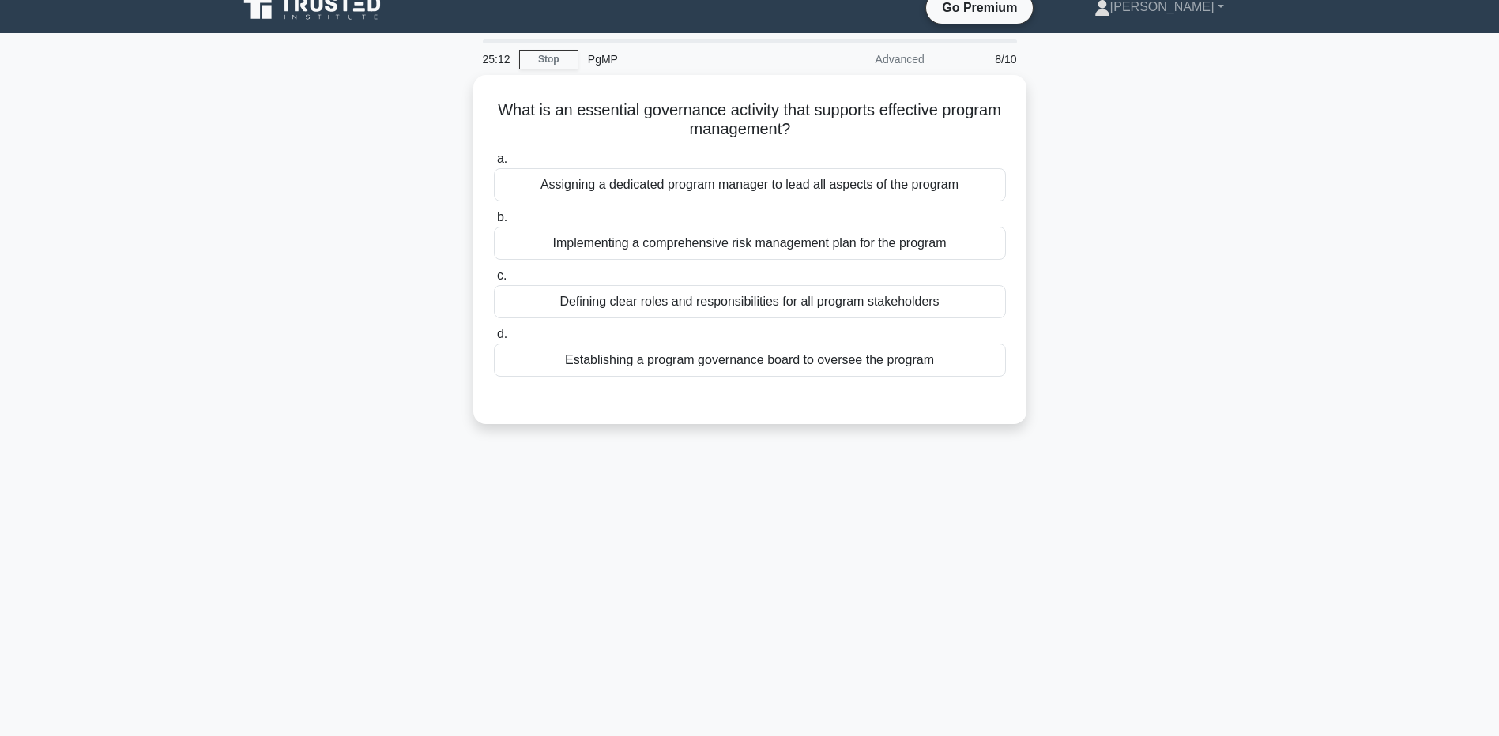
scroll to position [0, 0]
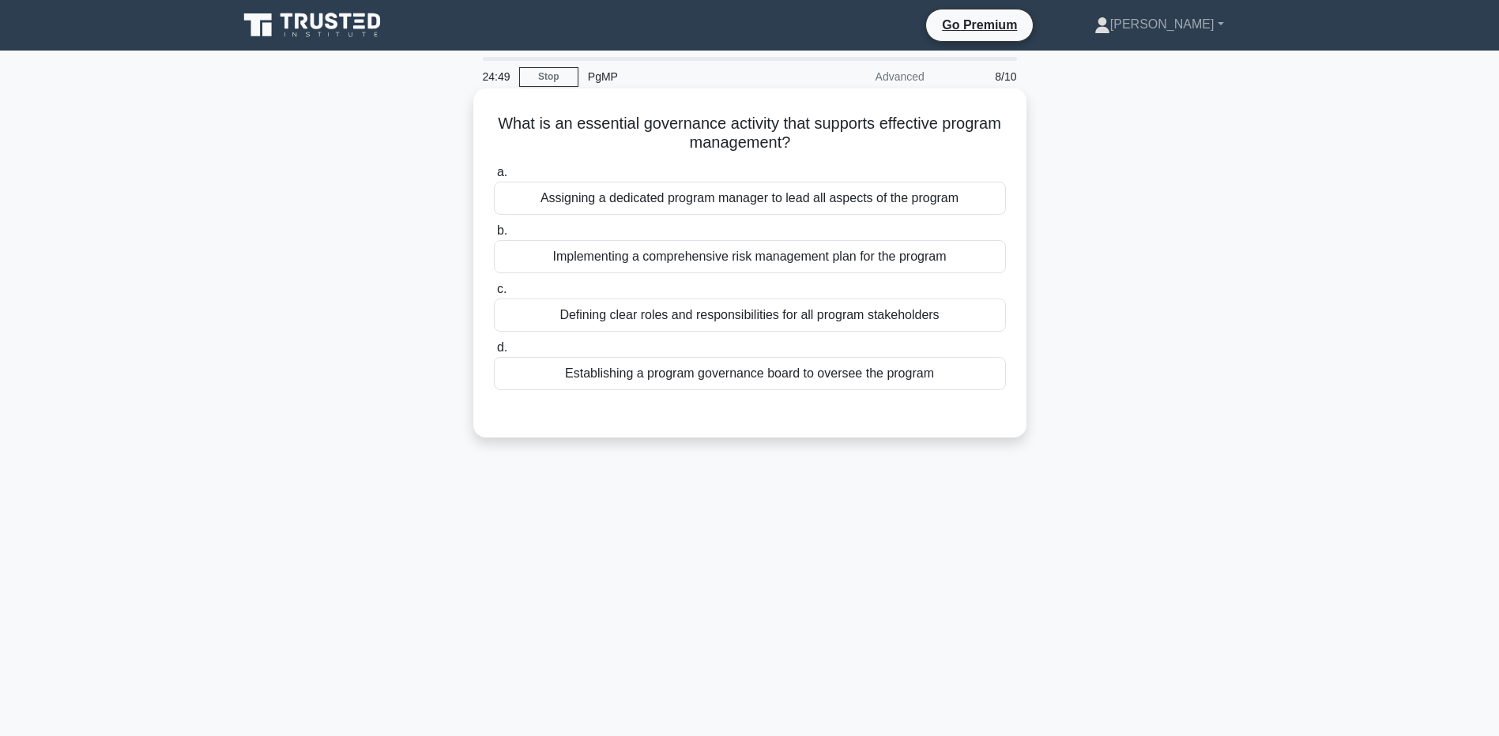
click at [742, 386] on div "Establishing a program governance board to oversee the program" at bounding box center [750, 373] width 512 height 33
click at [494, 353] on input "d. Establishing a program governance board to oversee the program" at bounding box center [494, 348] width 0 height 10
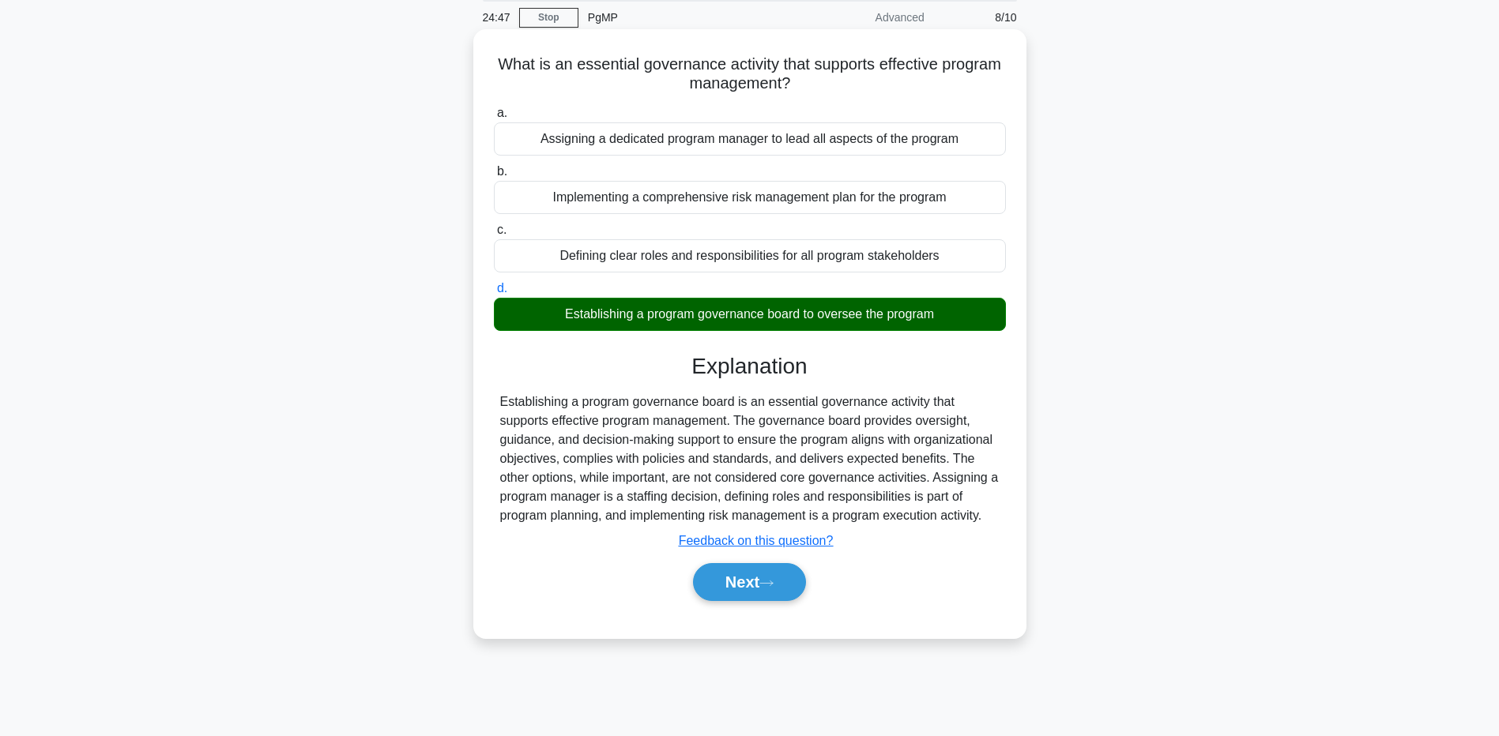
scroll to position [117, 0]
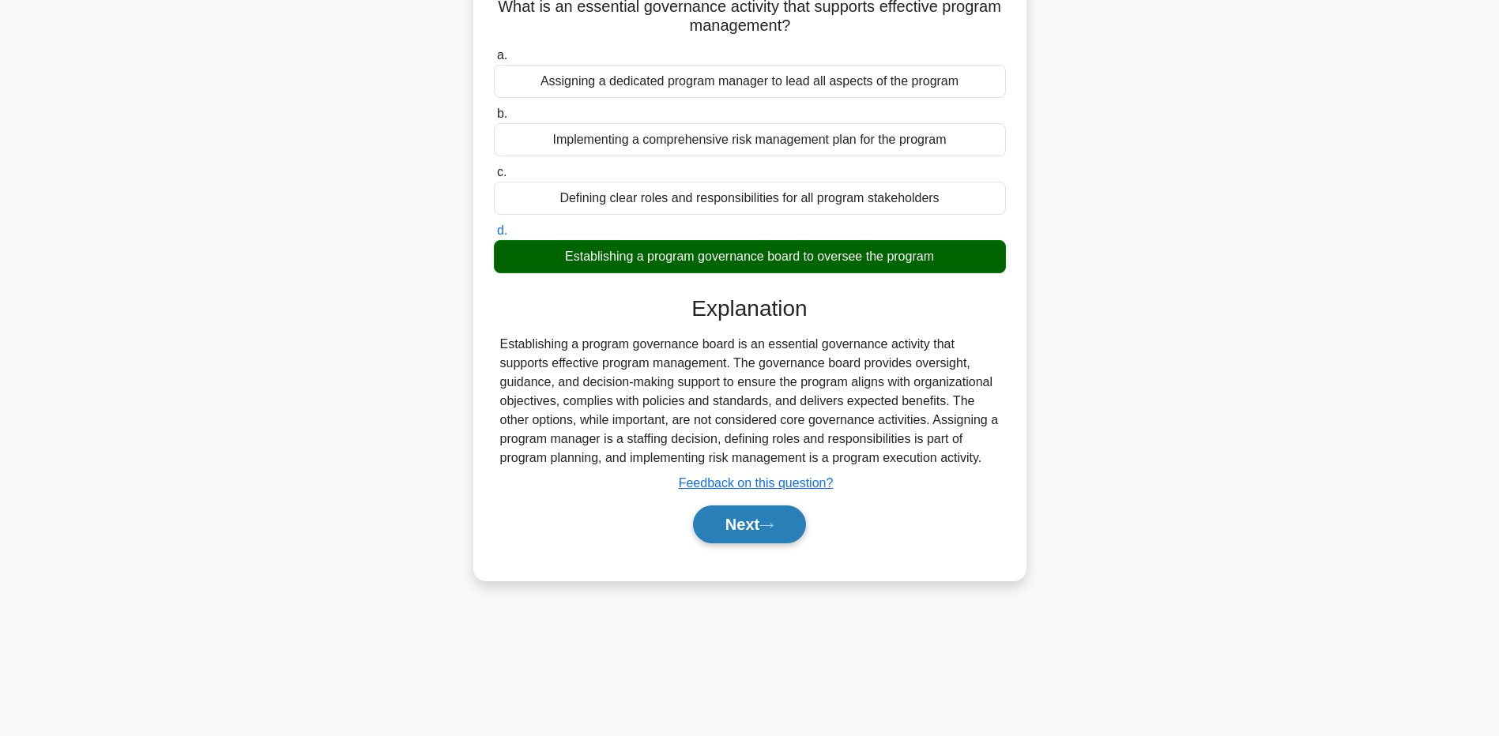
click at [751, 531] on button "Next" at bounding box center [749, 525] width 113 height 38
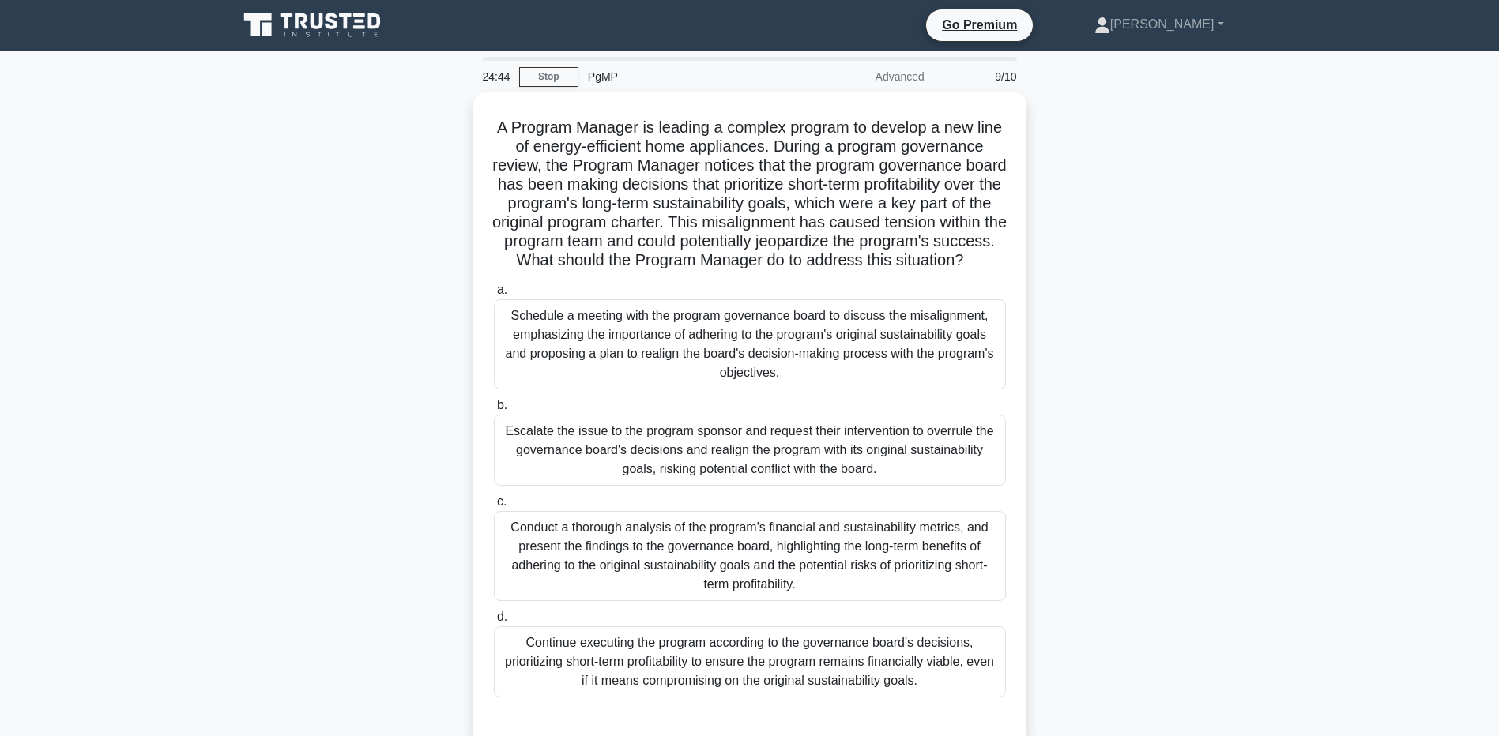
scroll to position [79, 0]
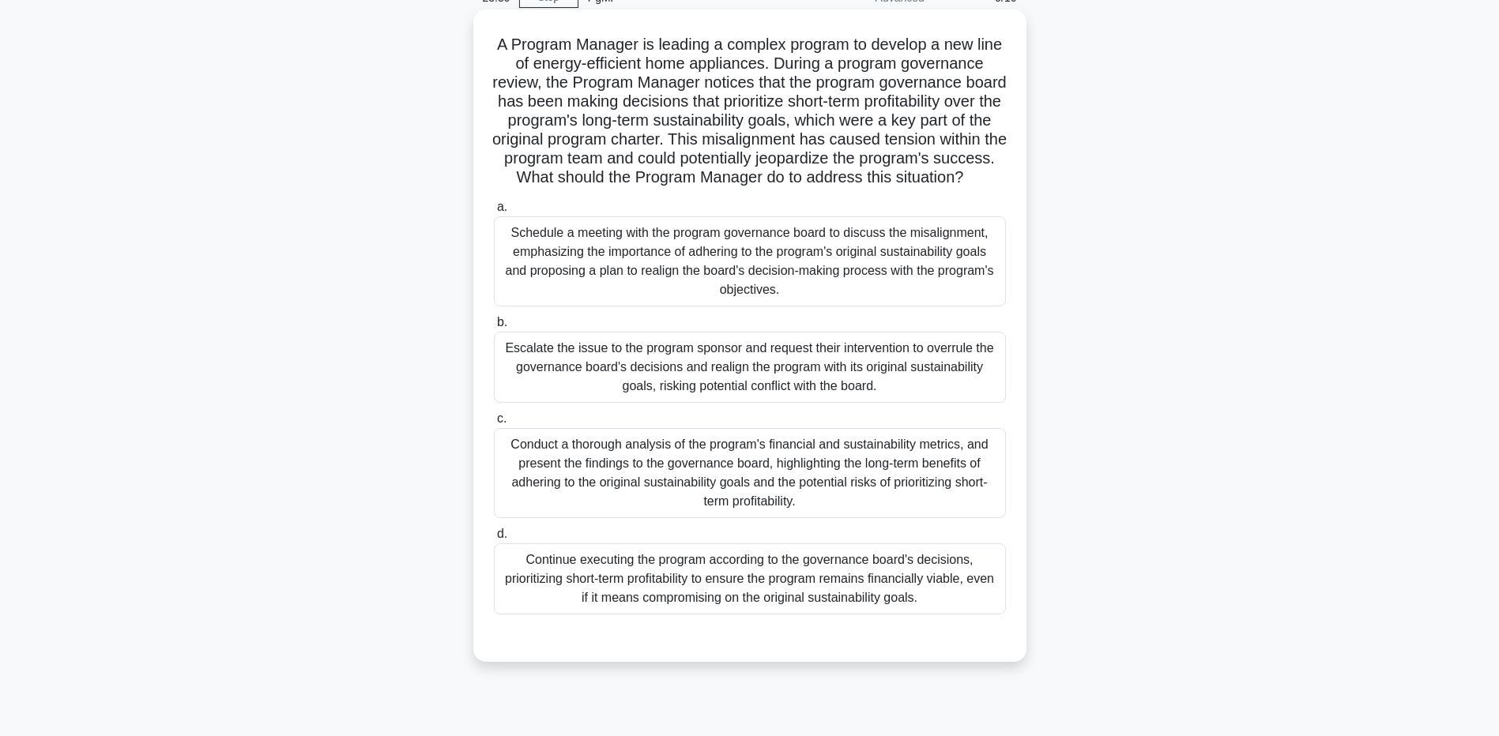
click at [843, 475] on div "Conduct a thorough analysis of the program's financial and sustainability metri…" at bounding box center [750, 473] width 512 height 90
click at [494, 424] on input "c. Conduct a thorough analysis of the program's financial and sustainability me…" at bounding box center [494, 419] width 0 height 10
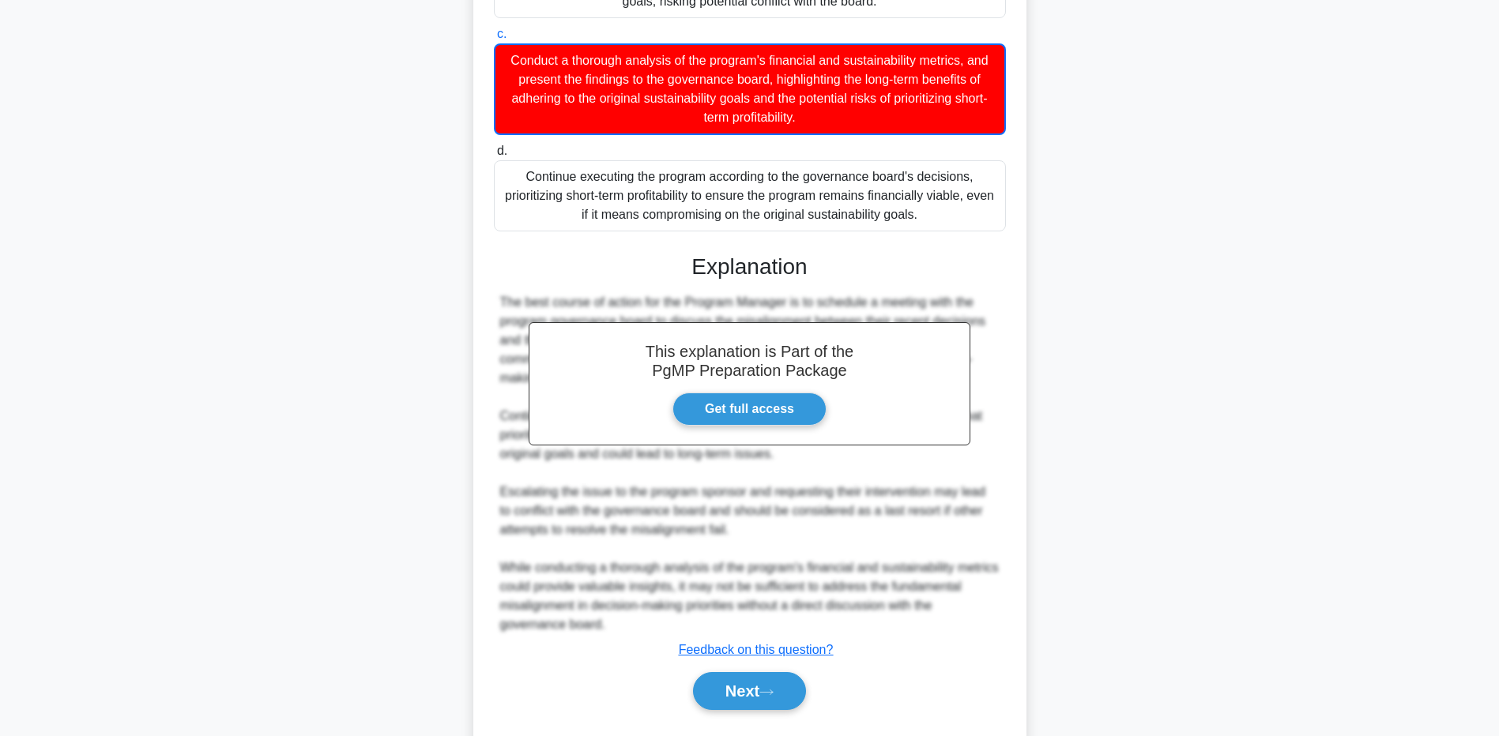
scroll to position [525, 0]
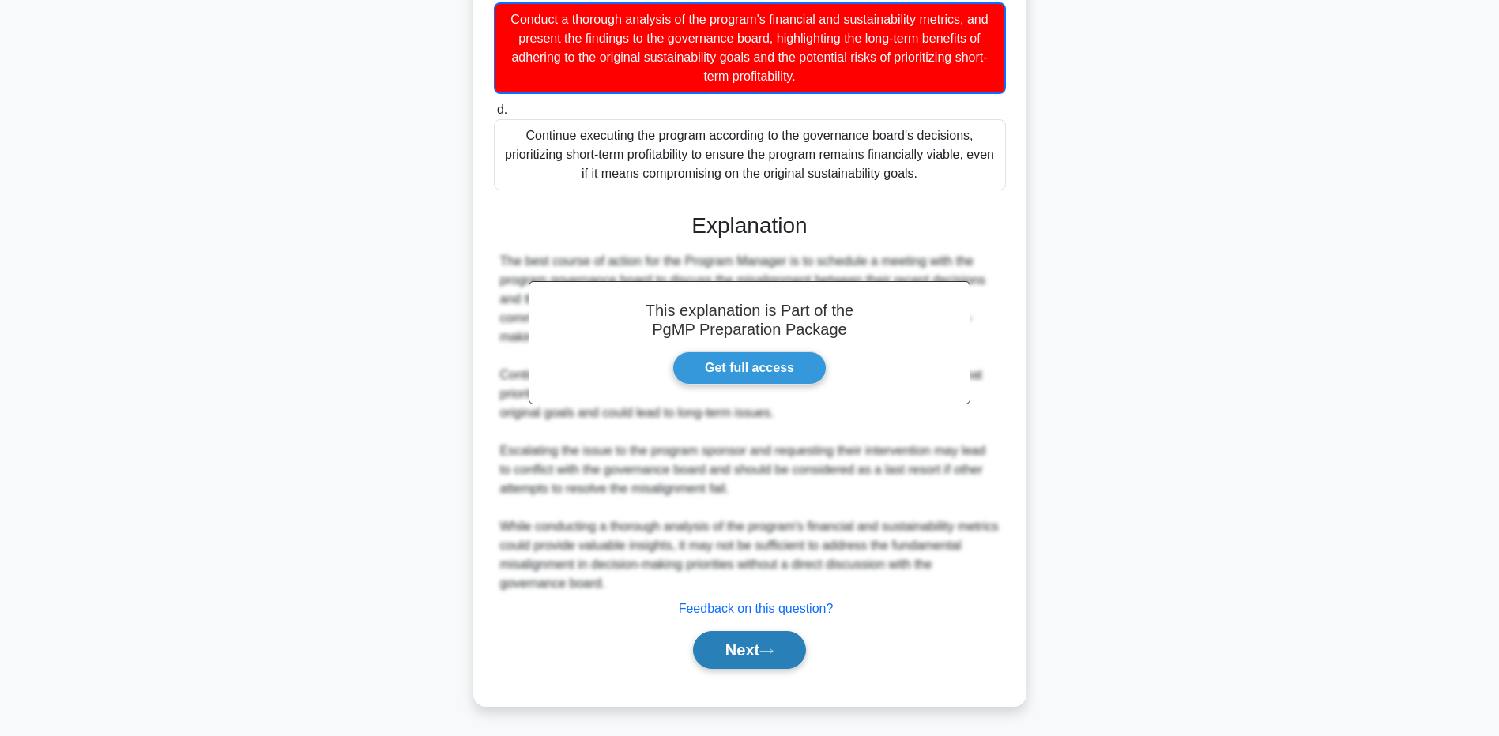
click at [790, 653] on button "Next" at bounding box center [749, 650] width 113 height 38
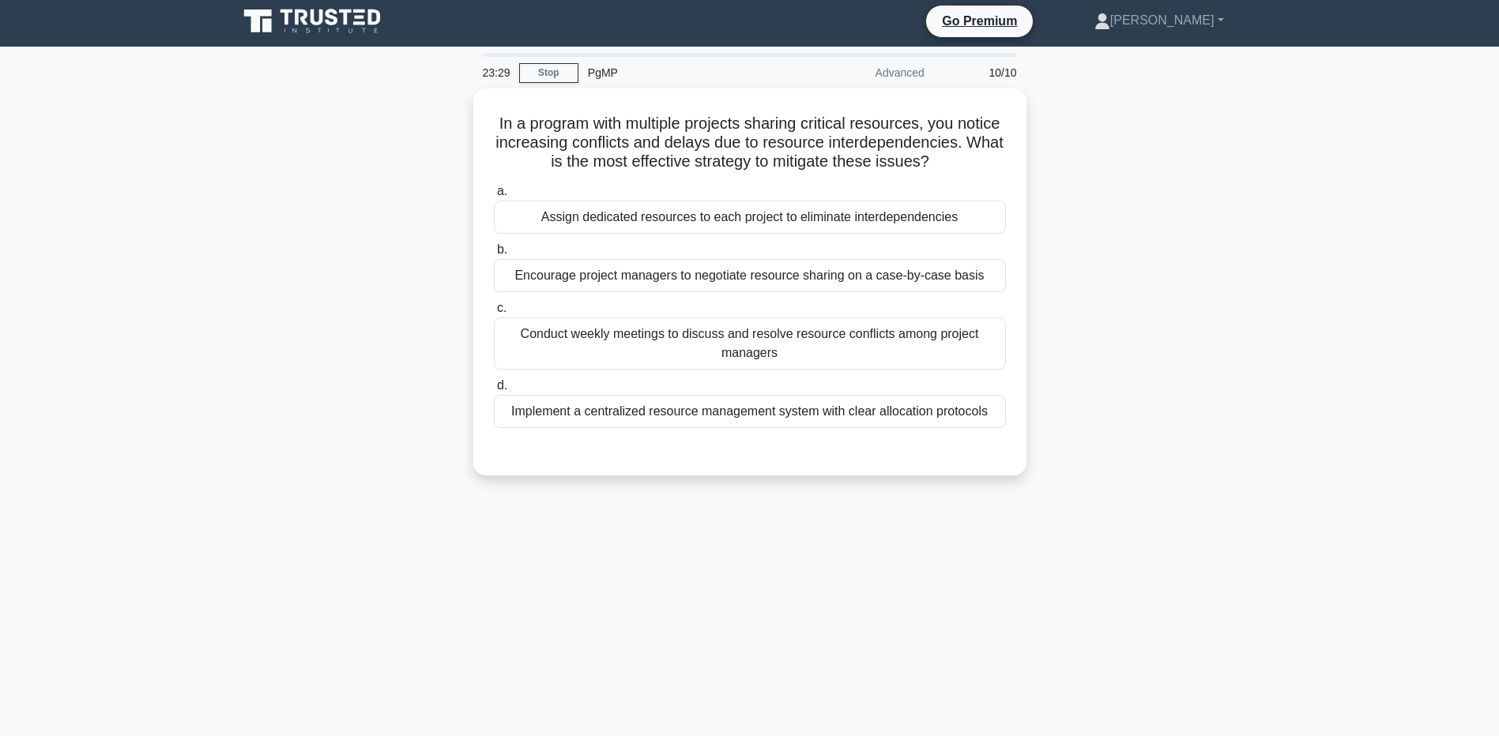
scroll to position [0, 0]
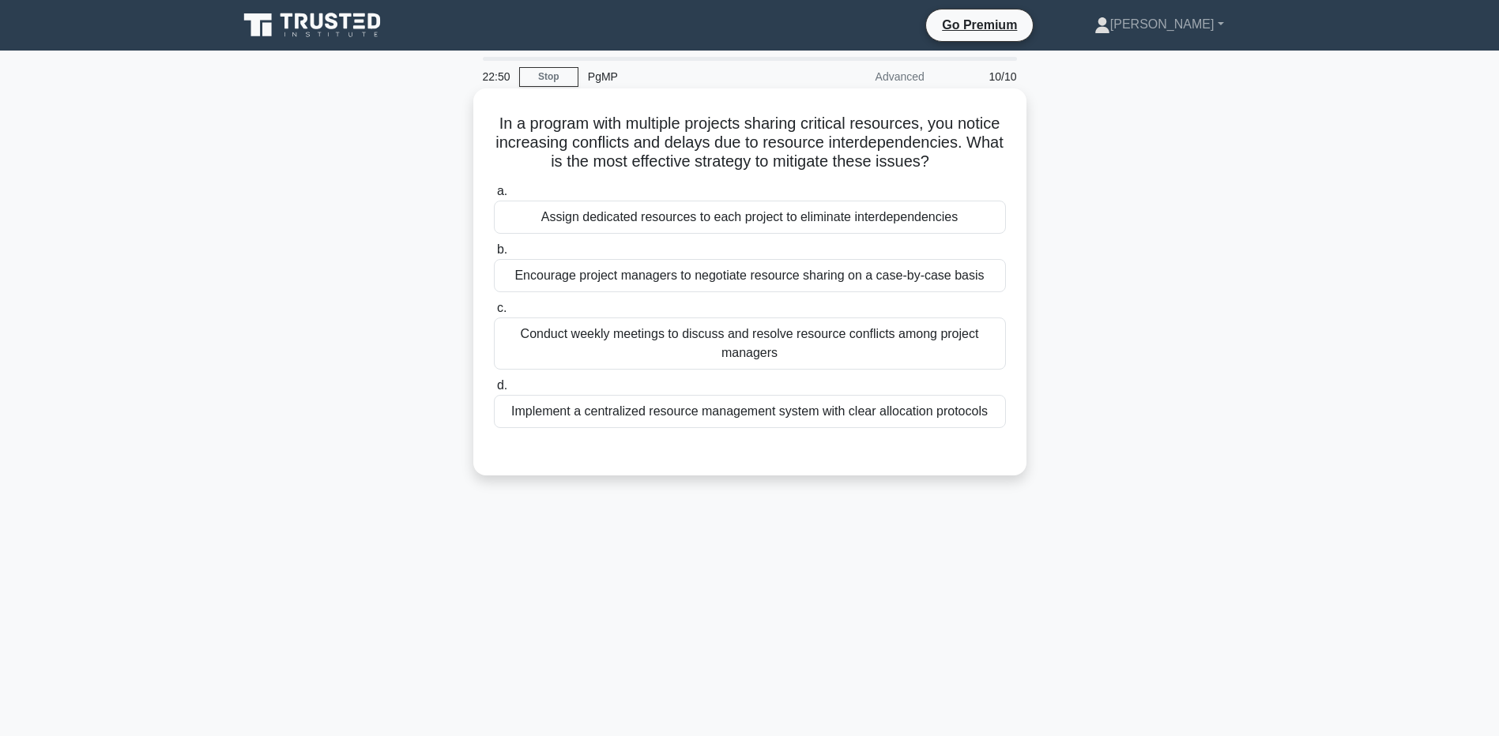
click at [777, 428] on div "Implement a centralized resource management system with clear allocation protoc…" at bounding box center [750, 411] width 512 height 33
click at [494, 391] on input "d. Implement a centralized resource management system with clear allocation pro…" at bounding box center [494, 386] width 0 height 10
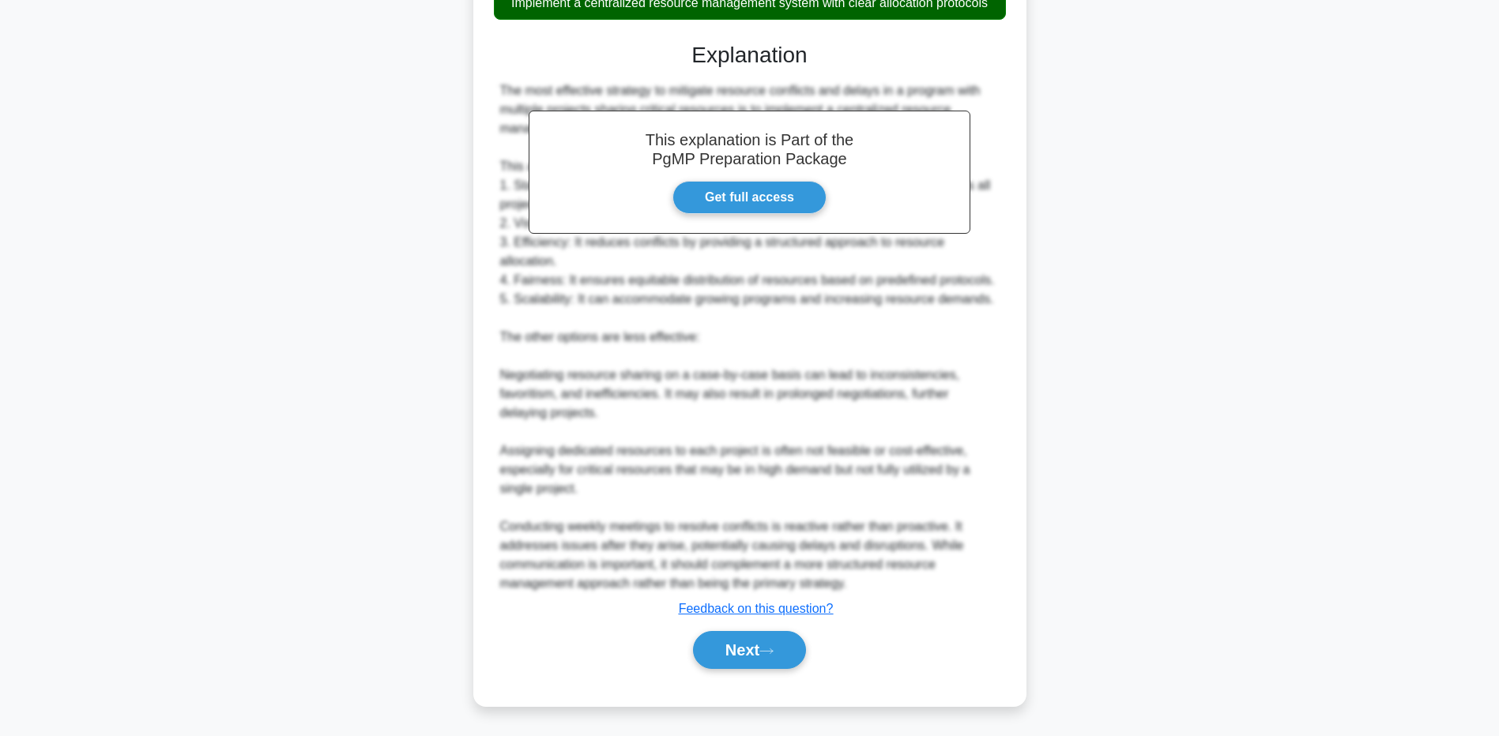
scroll to position [428, 0]
click at [754, 638] on button "Next" at bounding box center [749, 650] width 113 height 38
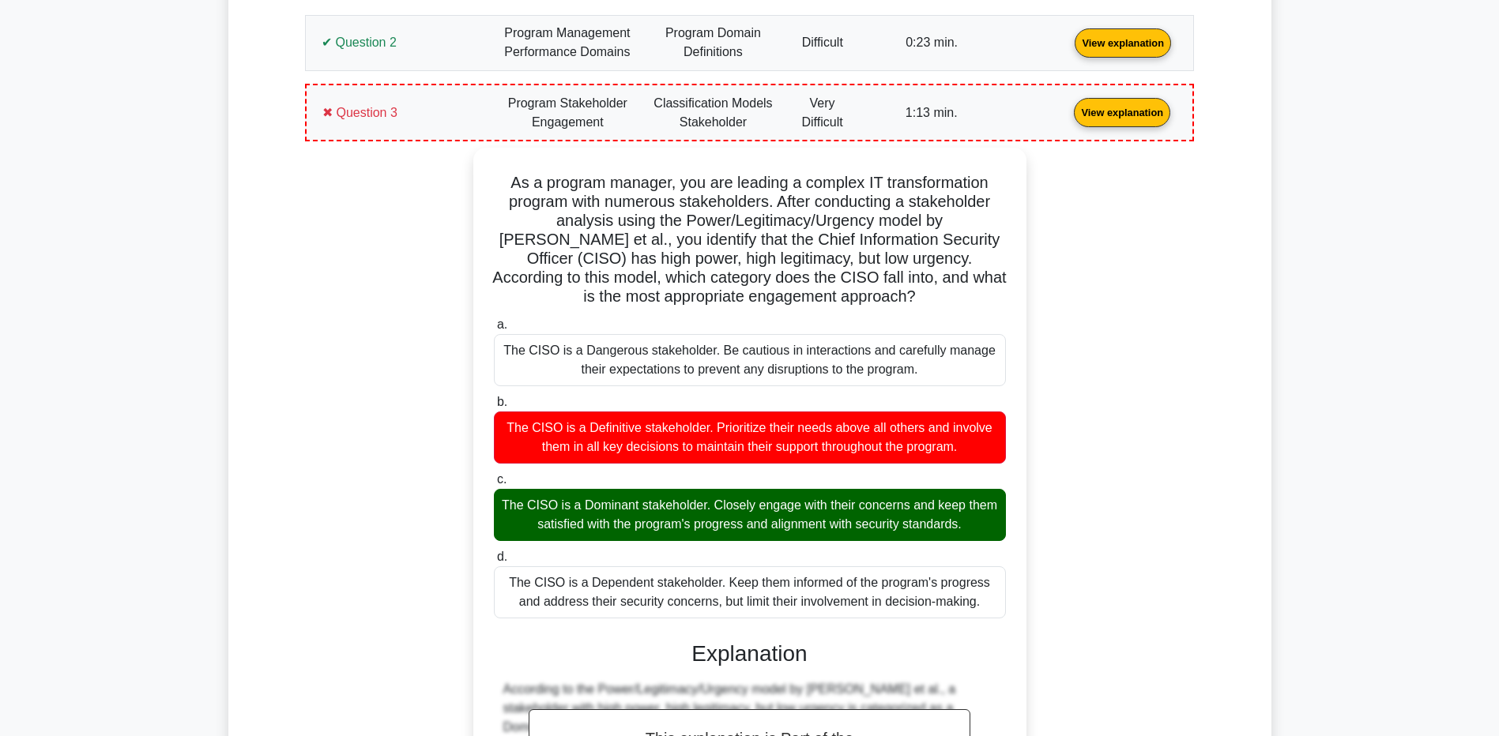
scroll to position [1422, 0]
